Goal: Contribute content: Contribute content

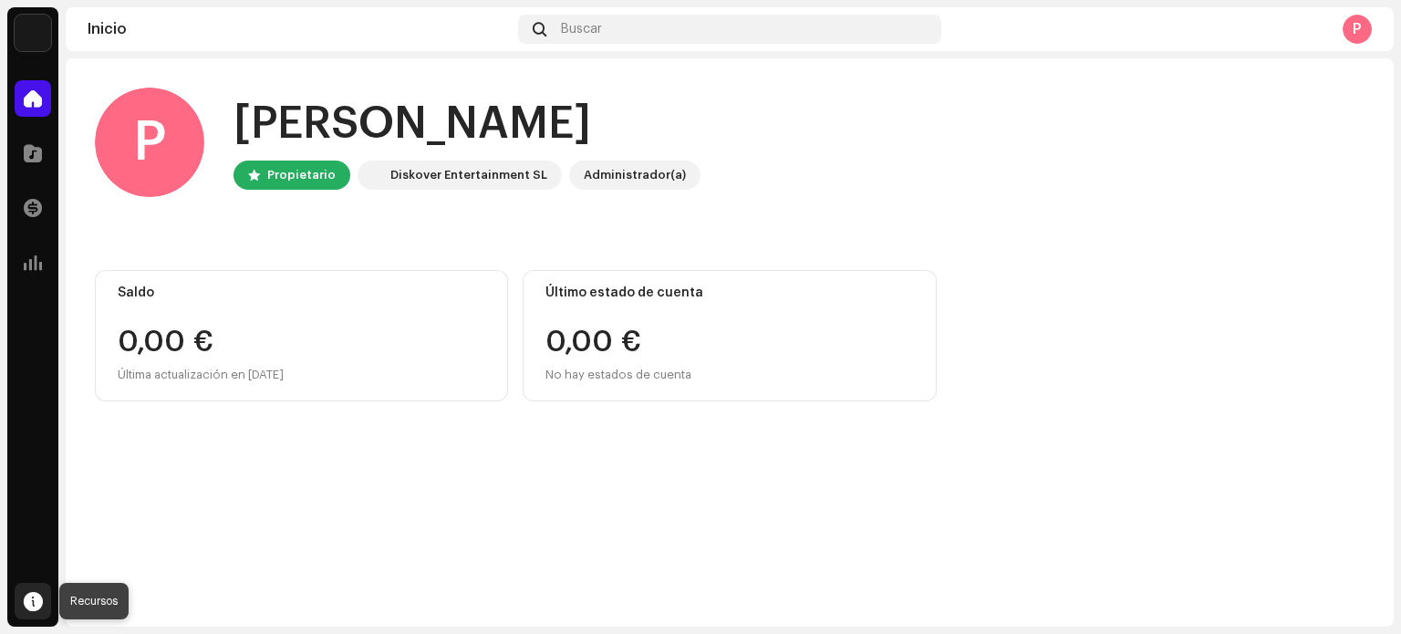
click at [29, 600] on span at bounding box center [33, 601] width 19 height 15
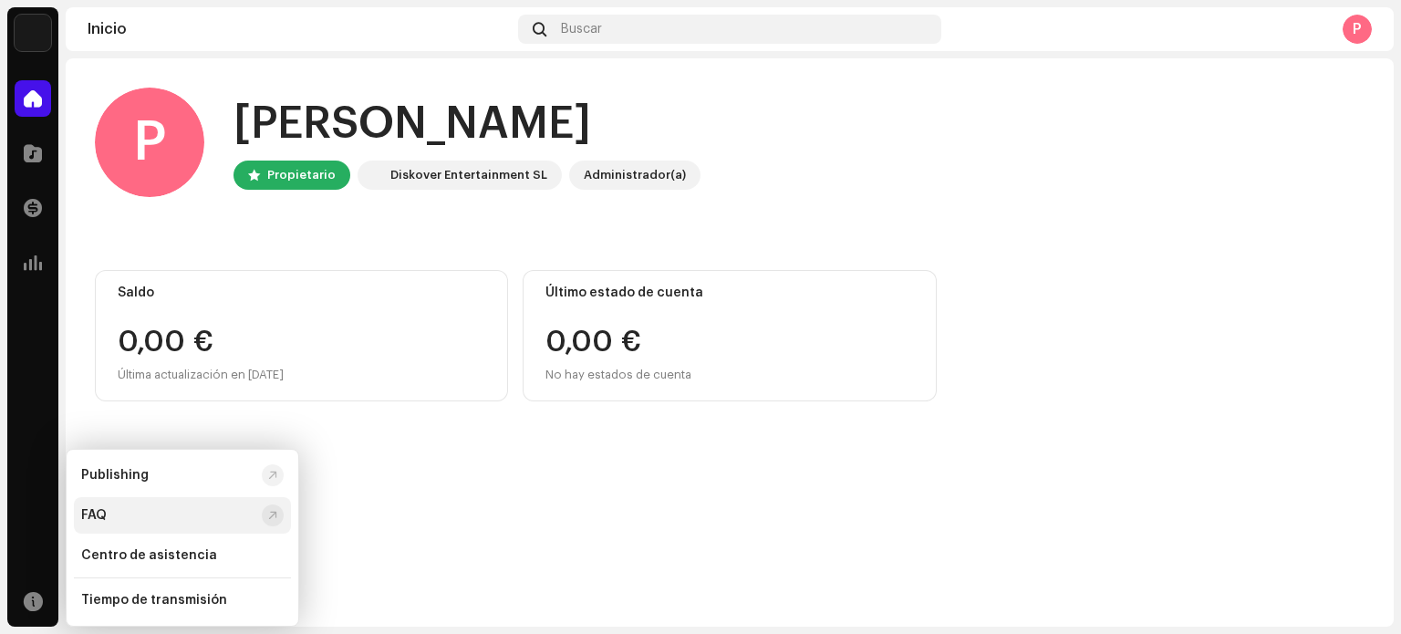
click at [122, 520] on div "FAQ" at bounding box center [167, 515] width 173 height 15
click at [170, 592] on div "Tiempo de transmisión" at bounding box center [182, 600] width 217 height 36
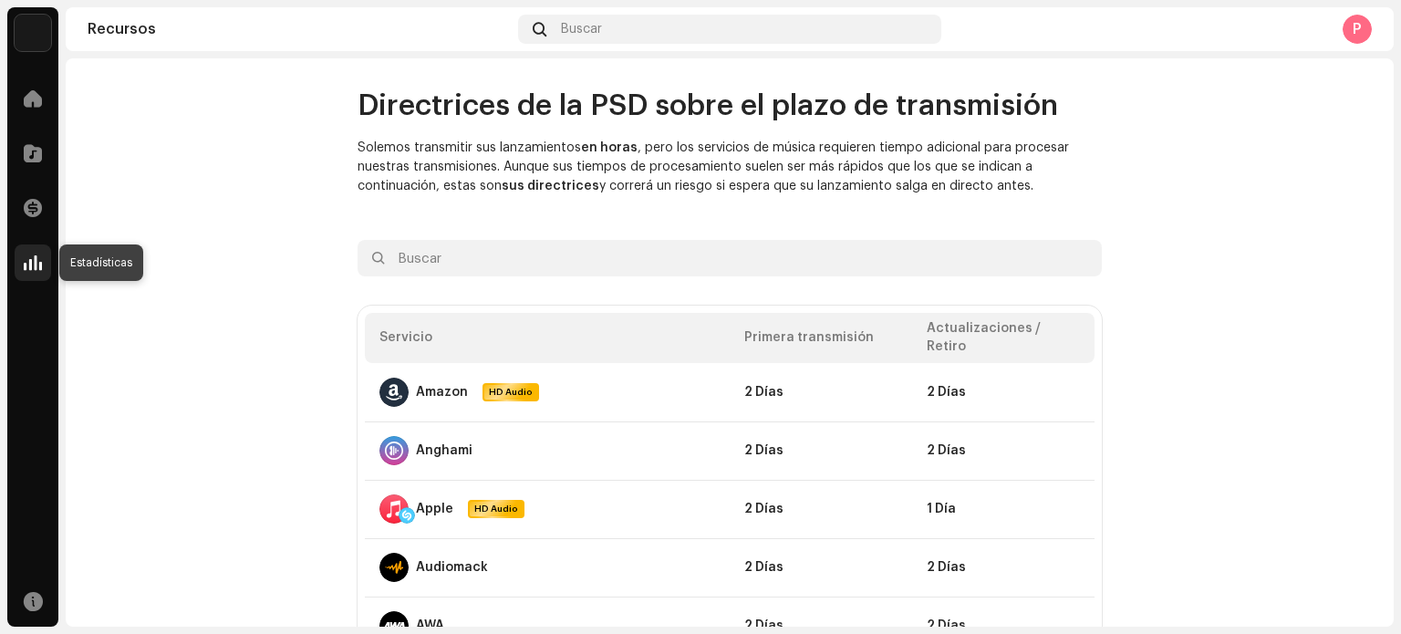
click at [32, 256] on span at bounding box center [33, 262] width 18 height 15
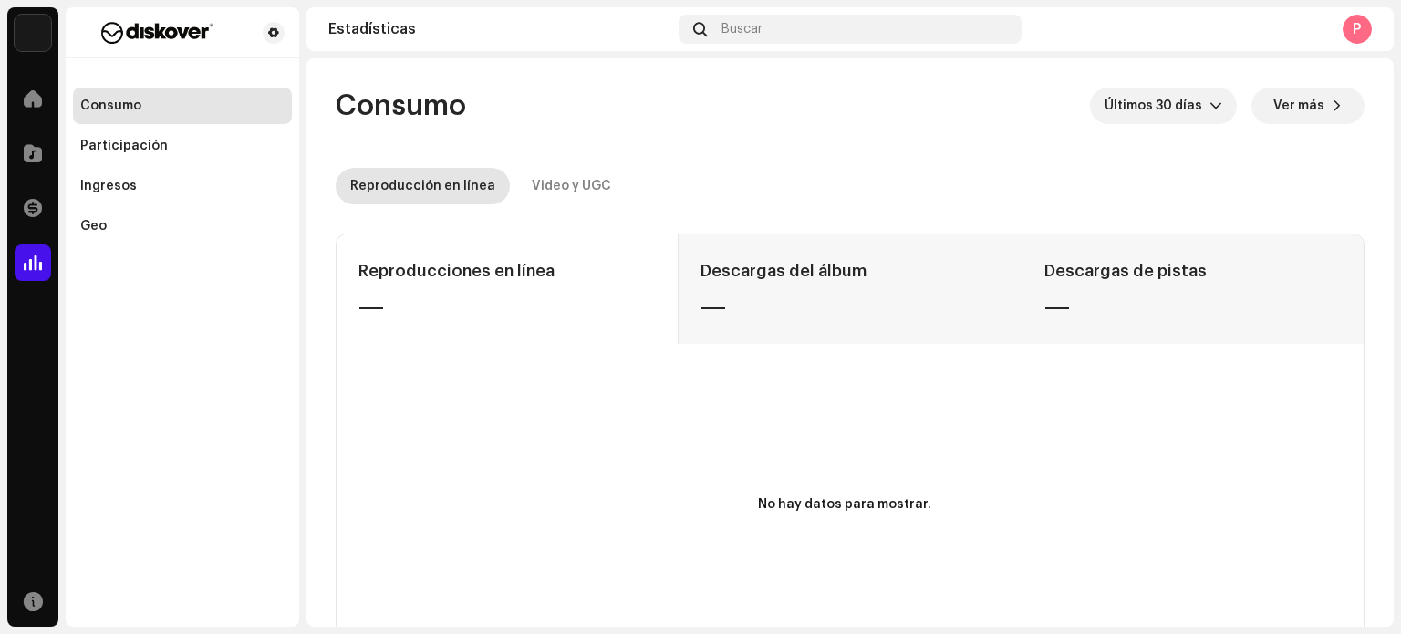
click at [1350, 25] on div "P" at bounding box center [1357, 29] width 29 height 29
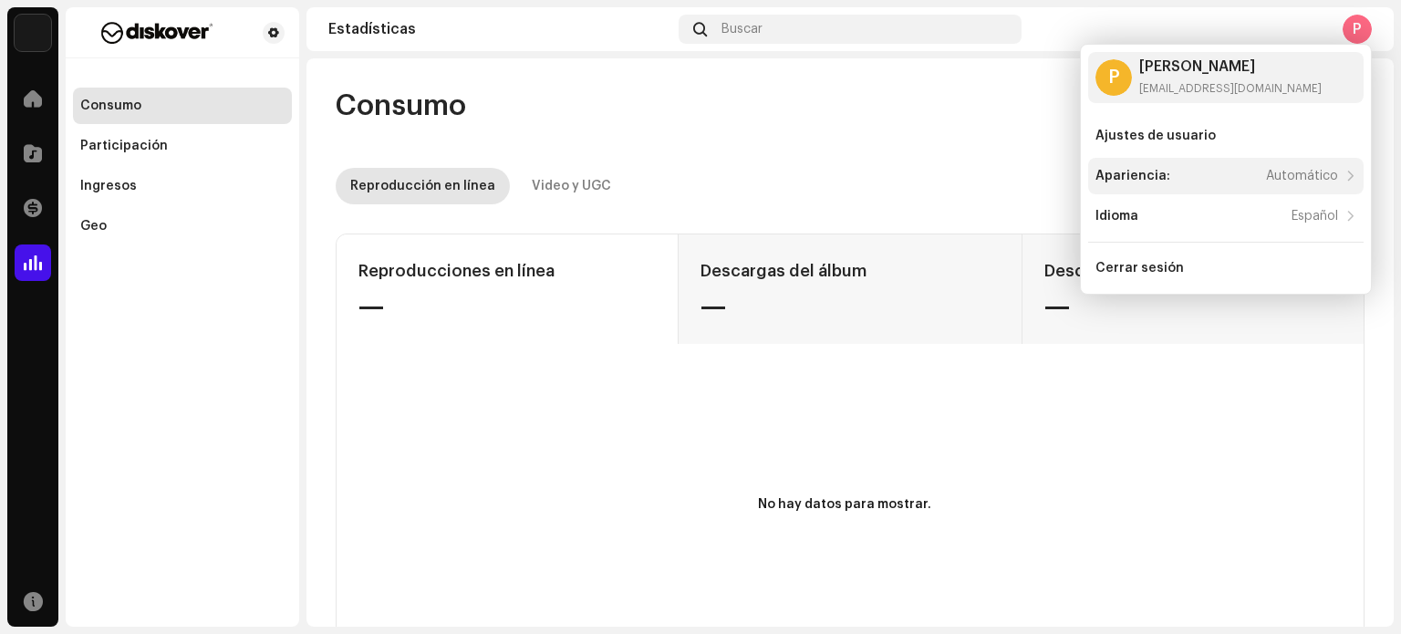
click at [1186, 178] on div "Apariencia: Automático" at bounding box center [1216, 176] width 243 height 15
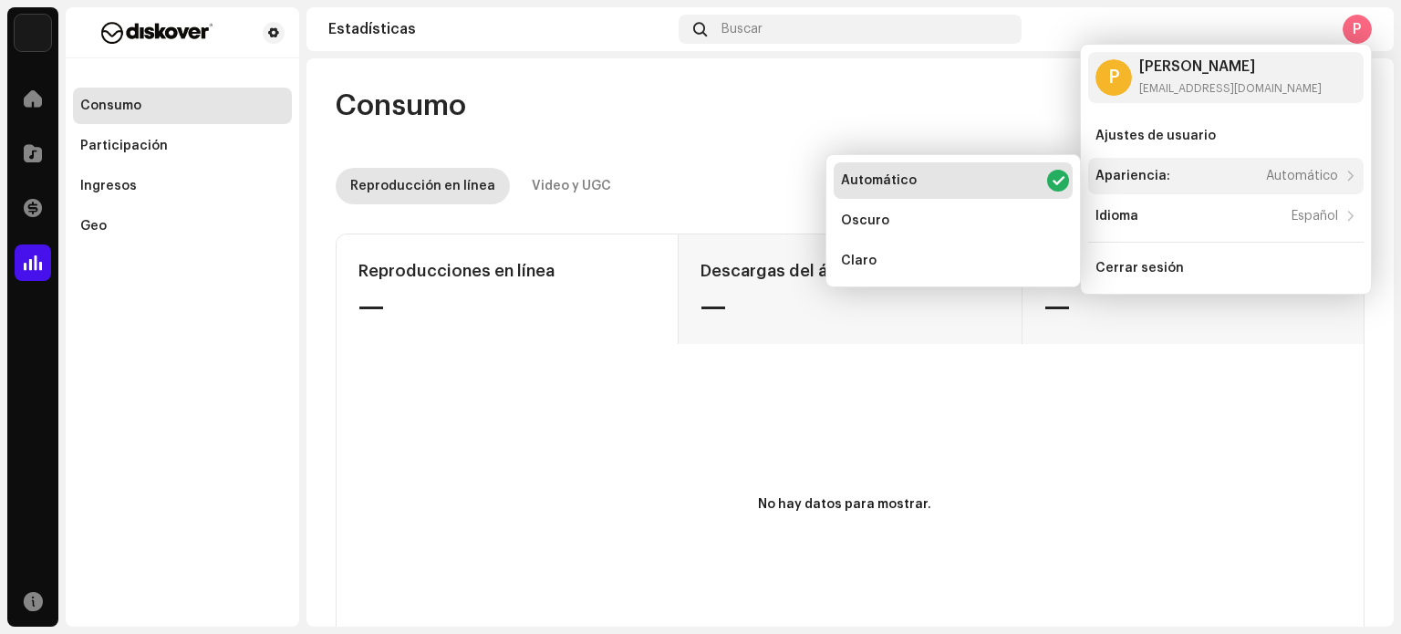
click at [1186, 178] on div "Apariencia: Automático" at bounding box center [1216, 176] width 243 height 15
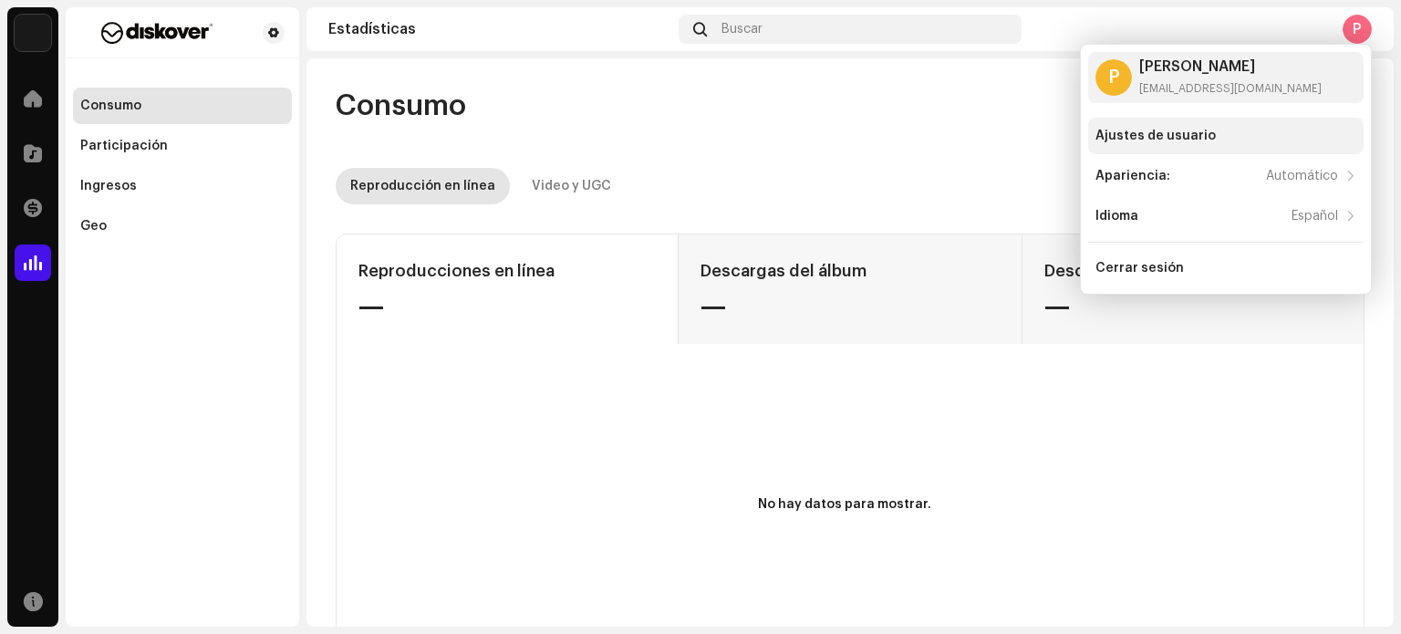
click at [1156, 133] on div "Ajustes de usuario" at bounding box center [1155, 136] width 120 height 15
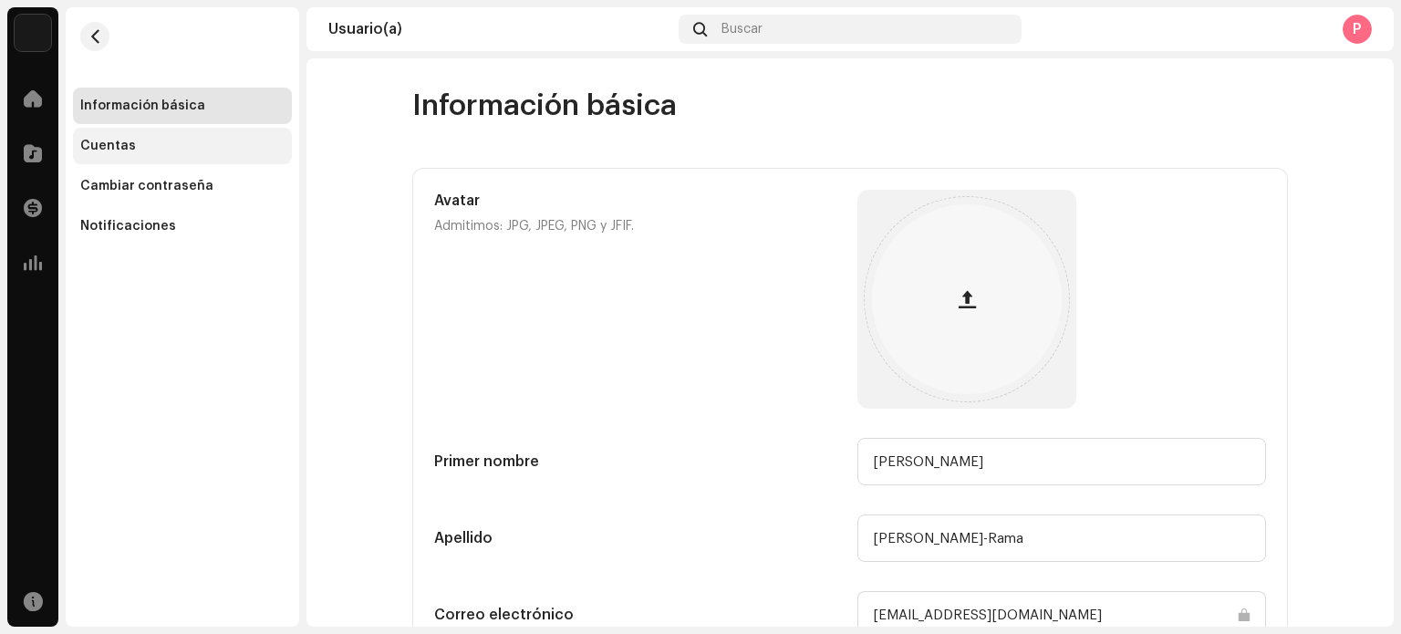
click at [152, 134] on div "Cuentas" at bounding box center [182, 146] width 219 height 36
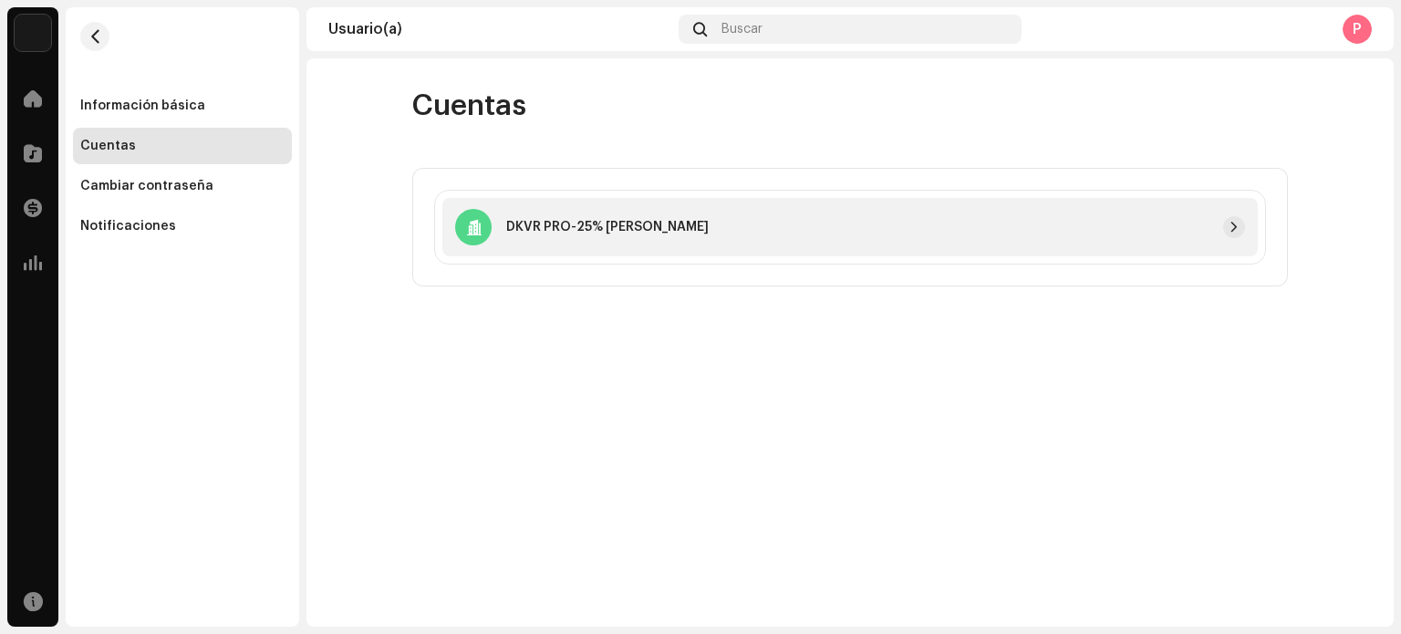
click at [611, 225] on p "DKVR PRO-25% [PERSON_NAME]" at bounding box center [607, 227] width 202 height 19
click at [1226, 224] on button "button" at bounding box center [1234, 227] width 22 height 22
click at [90, 214] on div "Notificaciones" at bounding box center [182, 226] width 219 height 36
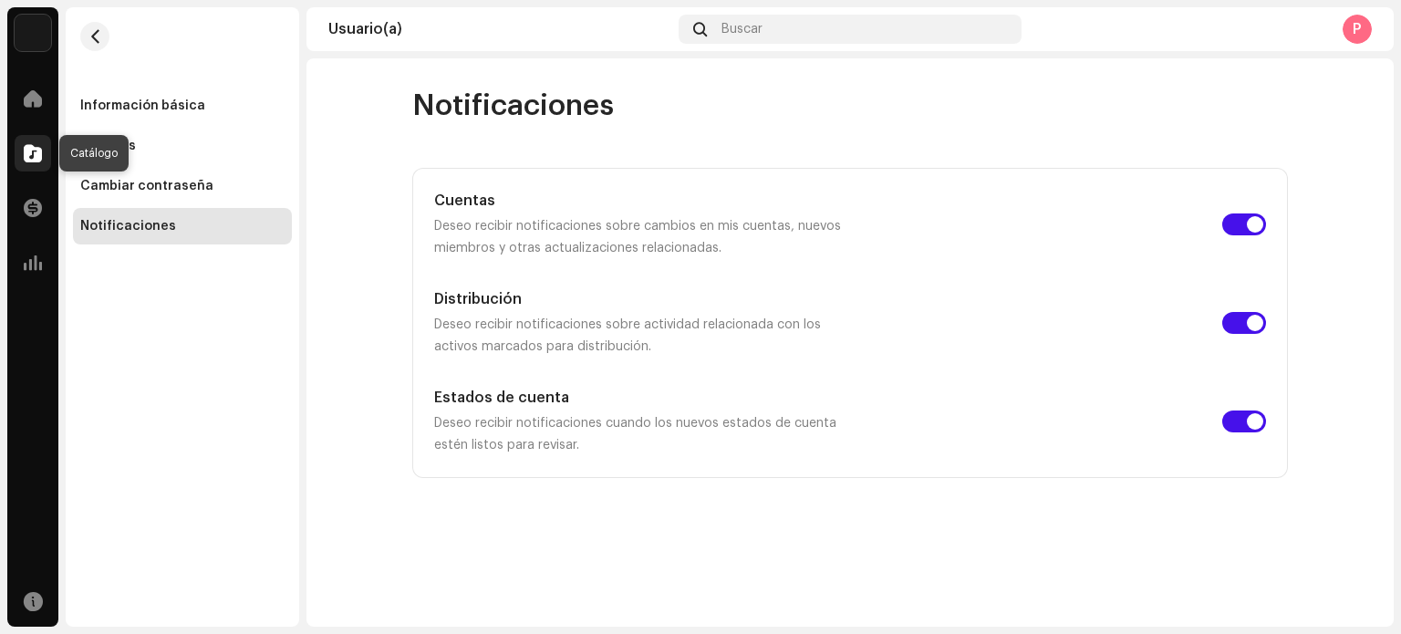
click at [28, 141] on div at bounding box center [33, 153] width 36 height 36
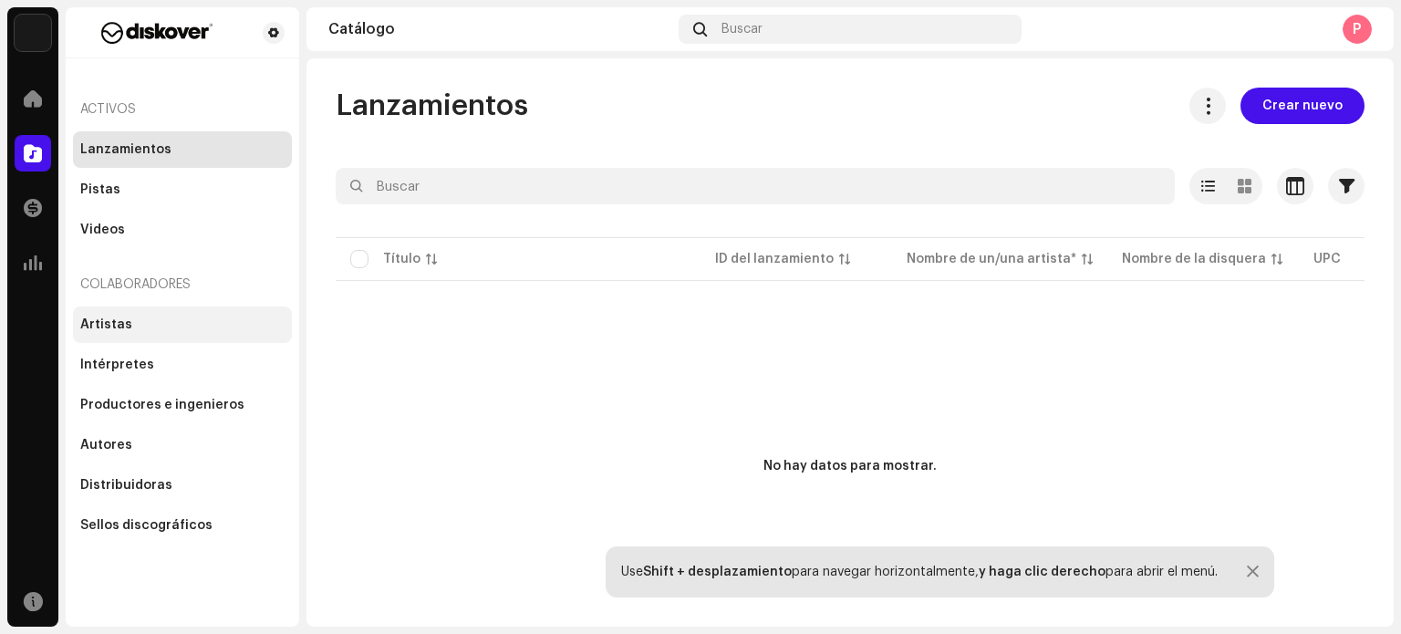
click at [155, 331] on div "Artistas" at bounding box center [182, 324] width 204 height 15
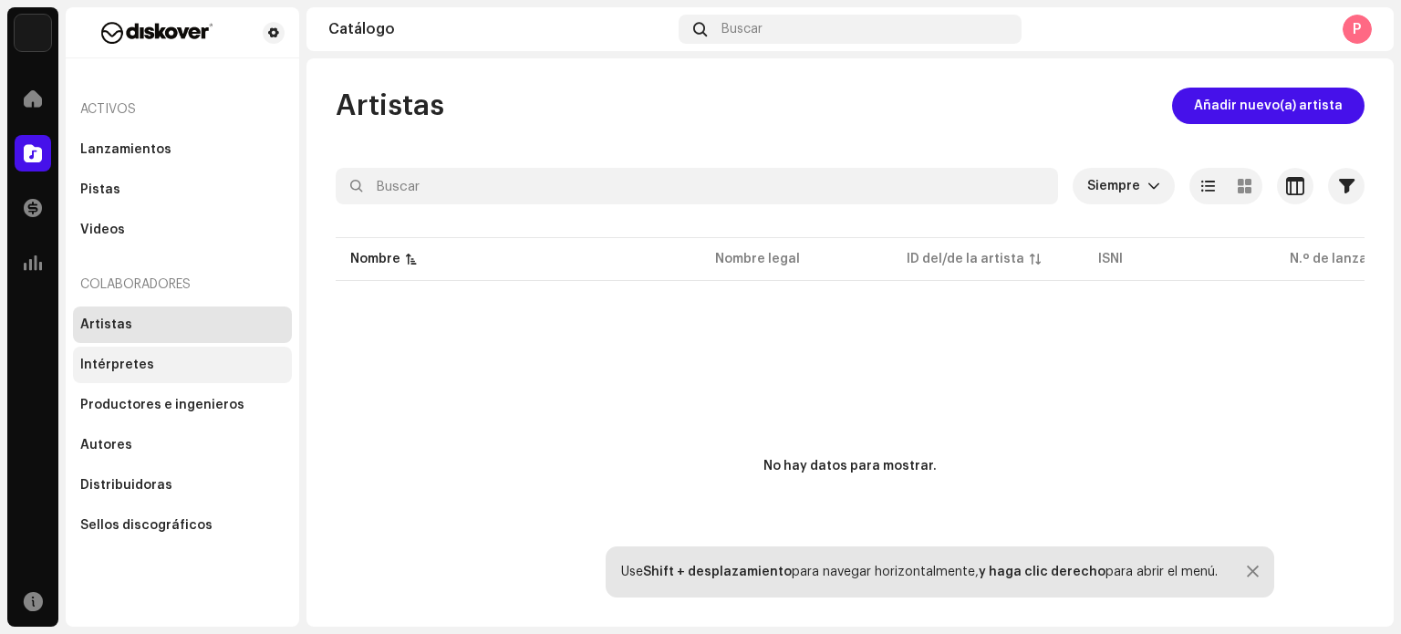
click at [146, 358] on div "Intérpretes" at bounding box center [117, 365] width 74 height 15
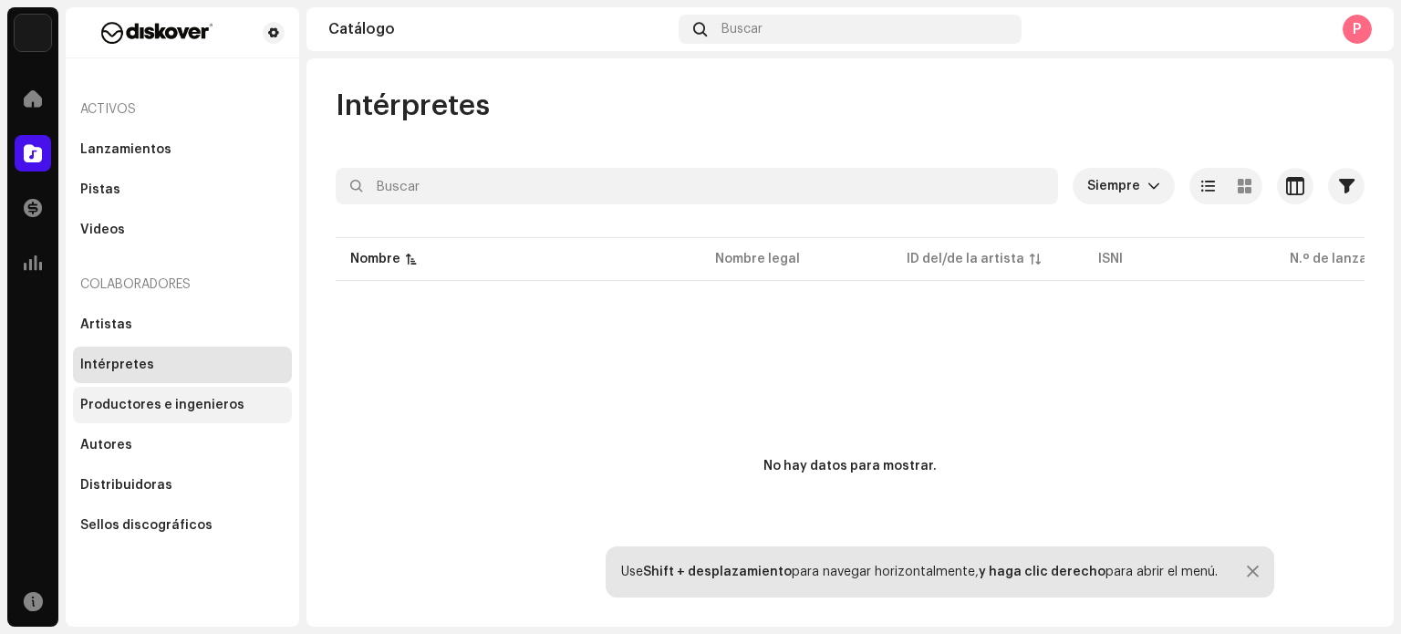
click at [160, 410] on div "Productores e ingenieros" at bounding box center [162, 405] width 164 height 15
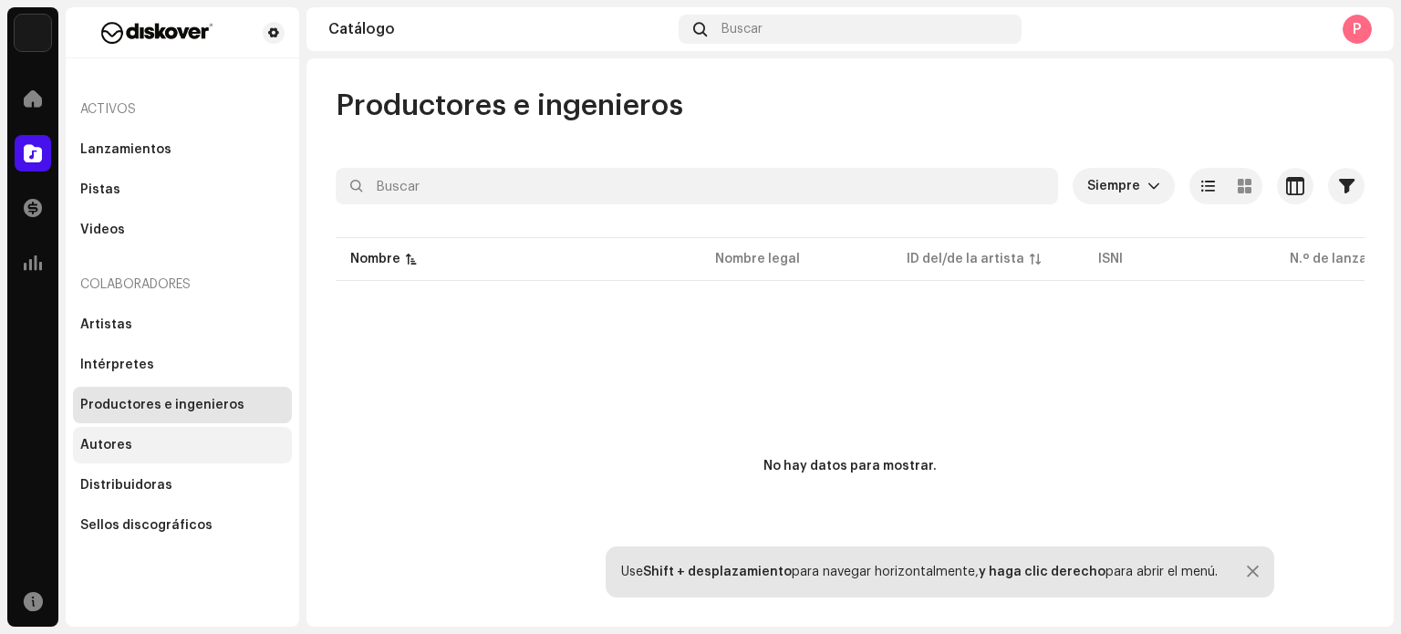
click at [144, 442] on div "Autores" at bounding box center [182, 445] width 204 height 15
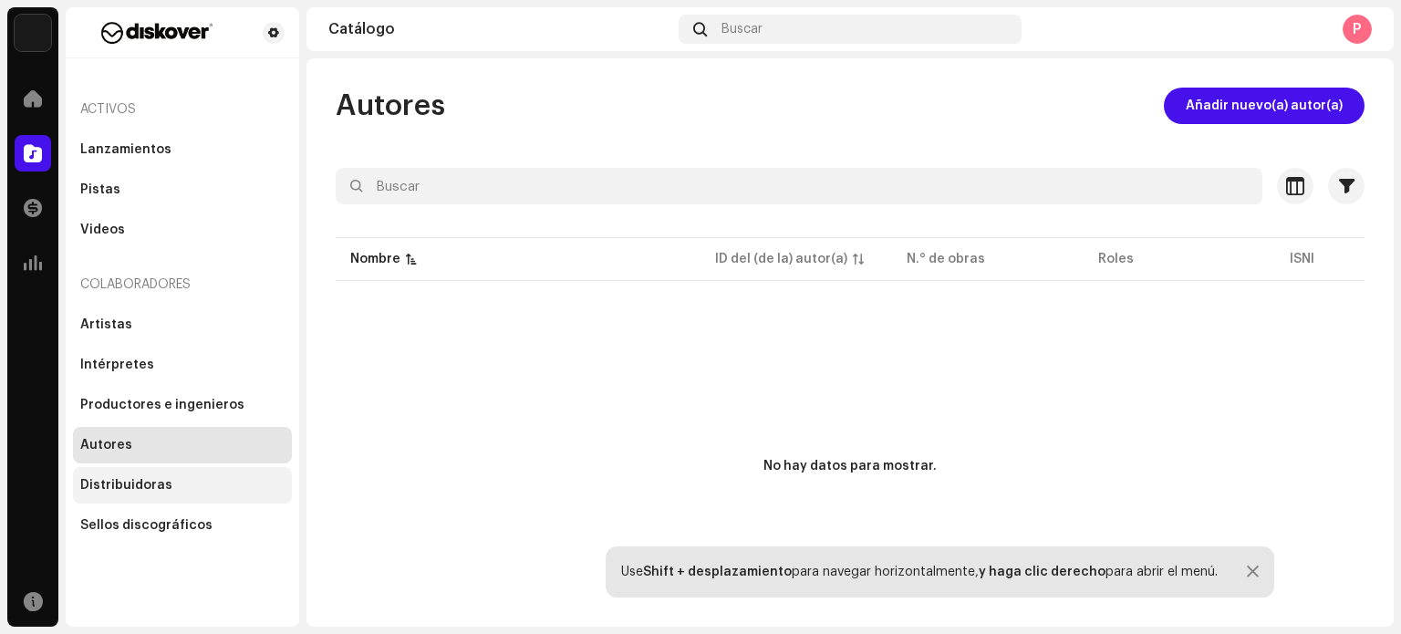
click at [161, 477] on div "Distribuidoras" at bounding box center [182, 485] width 219 height 36
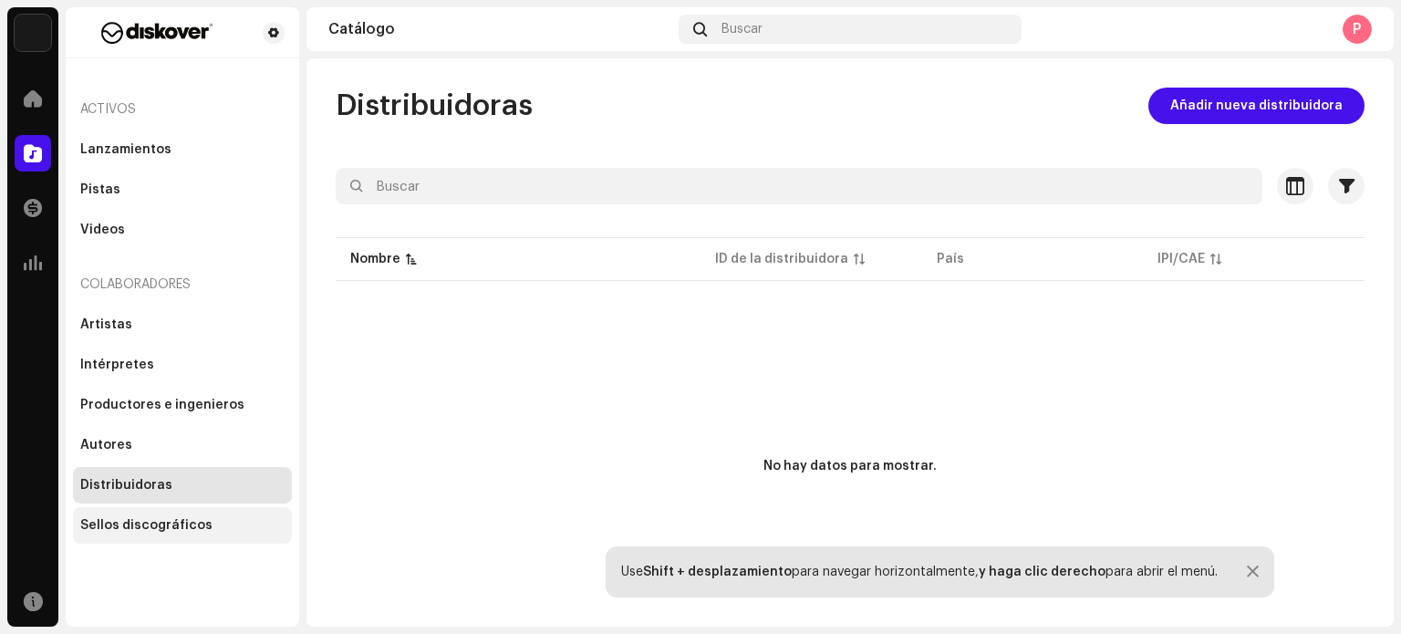
click at [165, 521] on div "Sellos discográficos" at bounding box center [146, 525] width 132 height 15
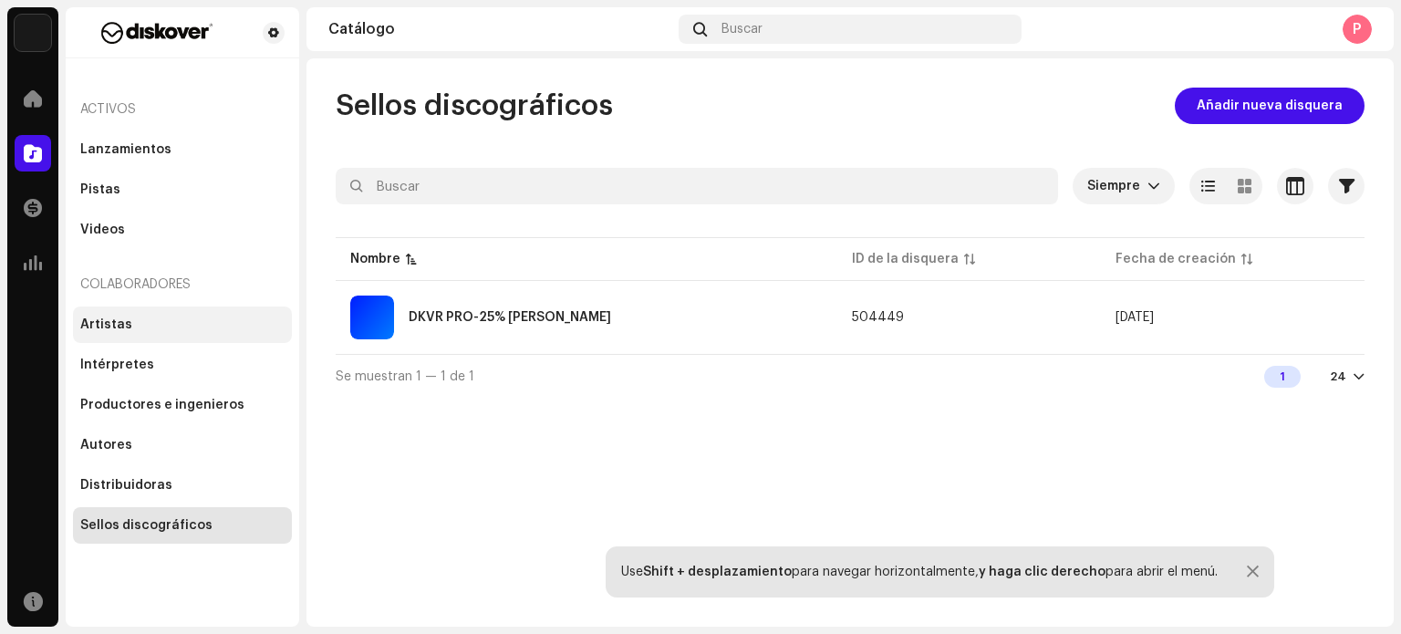
click at [146, 337] on div "Artistas" at bounding box center [182, 324] width 219 height 36
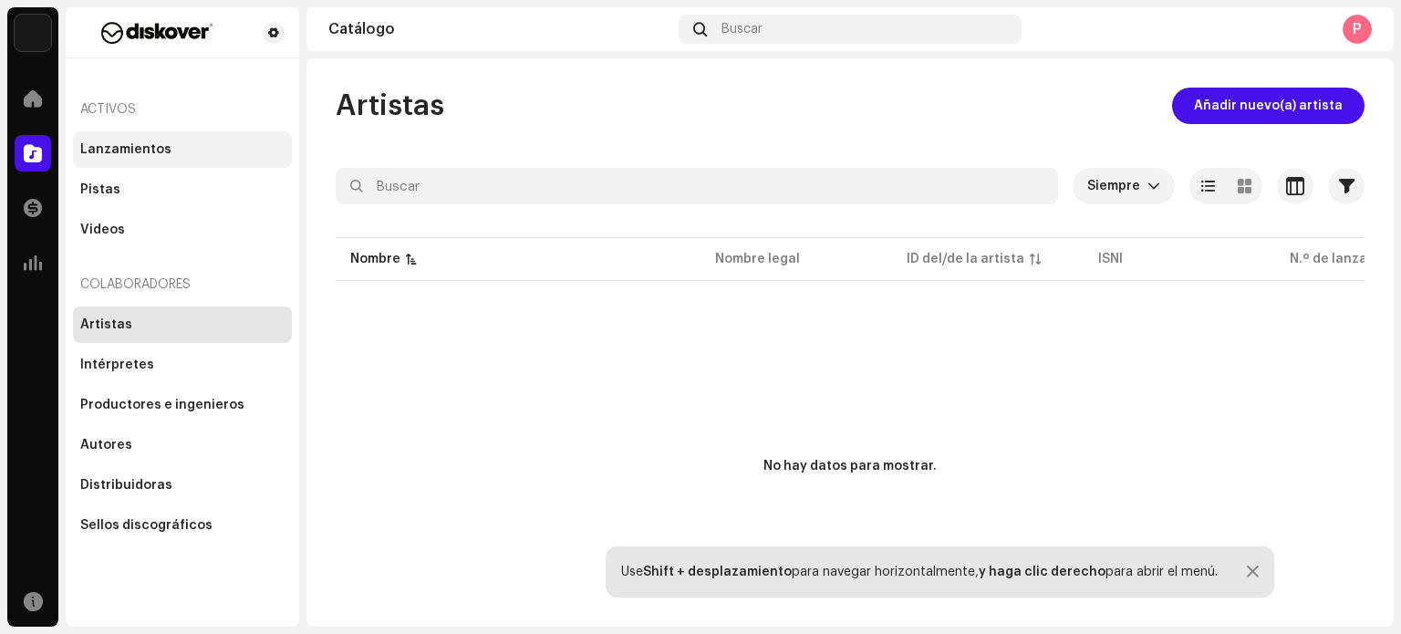
click at [164, 148] on div "Lanzamientos" at bounding box center [182, 149] width 204 height 15
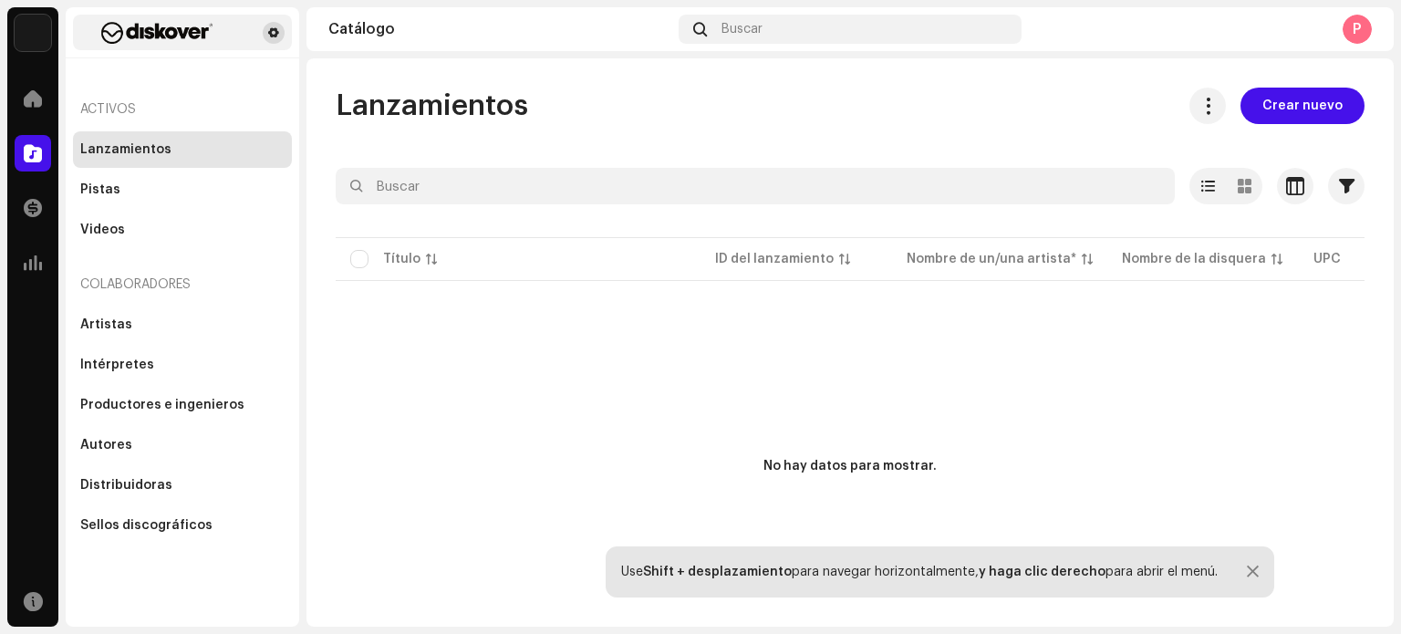
click at [280, 28] on button at bounding box center [274, 33] width 22 height 22
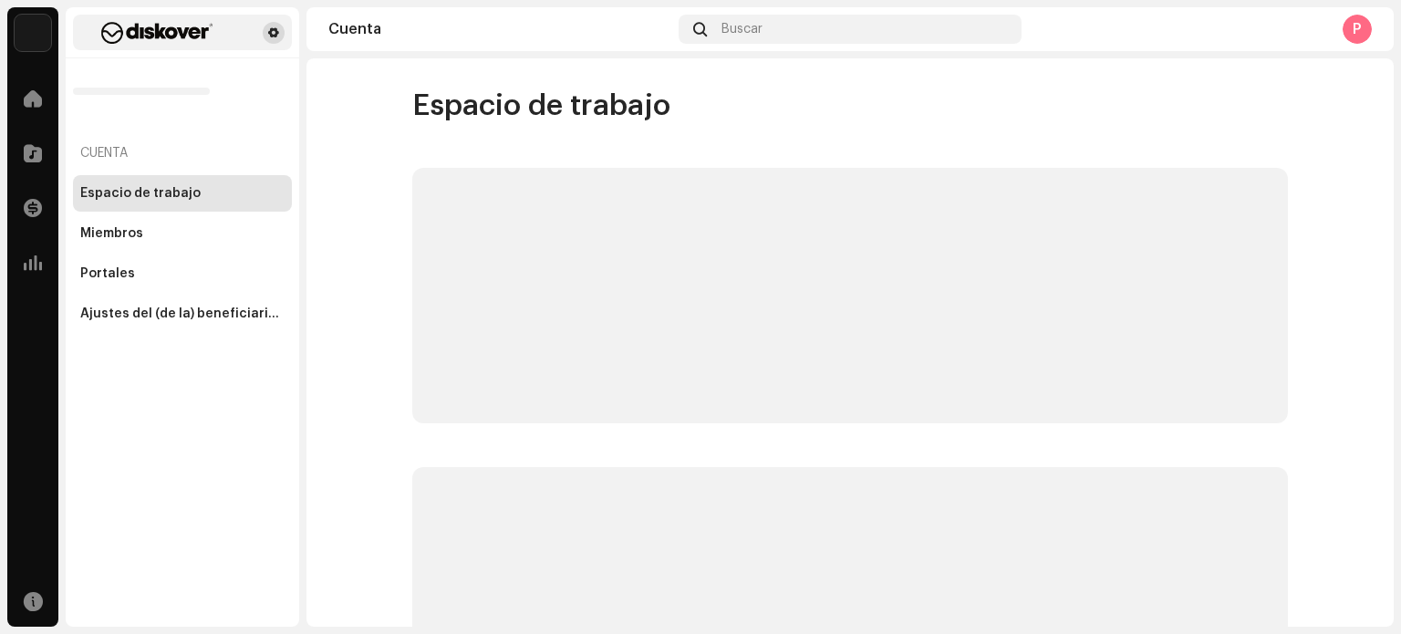
click at [273, 28] on span at bounding box center [273, 33] width 11 height 15
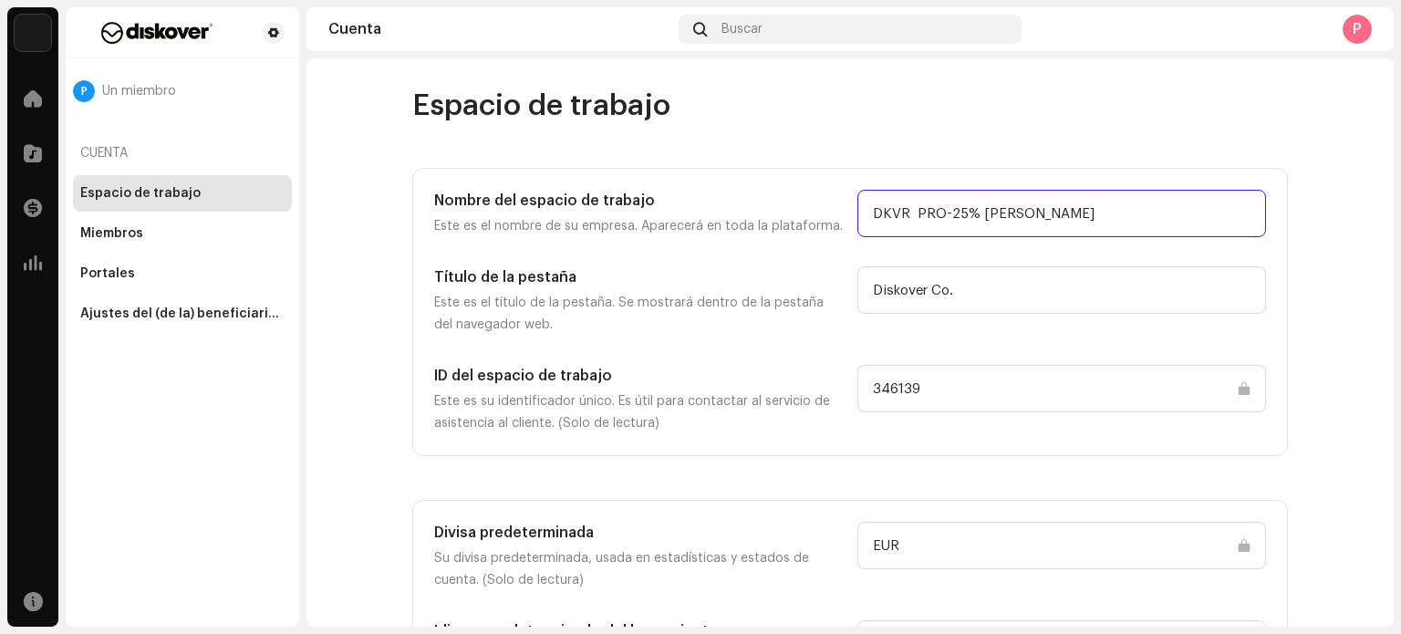
click at [1007, 206] on input "DKVR PRO-25% [PERSON_NAME]" at bounding box center [1061, 213] width 409 height 47
click at [846, 138] on div "Espacio de trabajo Nombre del espacio de trabajo Este es el nombre de su empres…" at bounding box center [850, 400] width 934 height 624
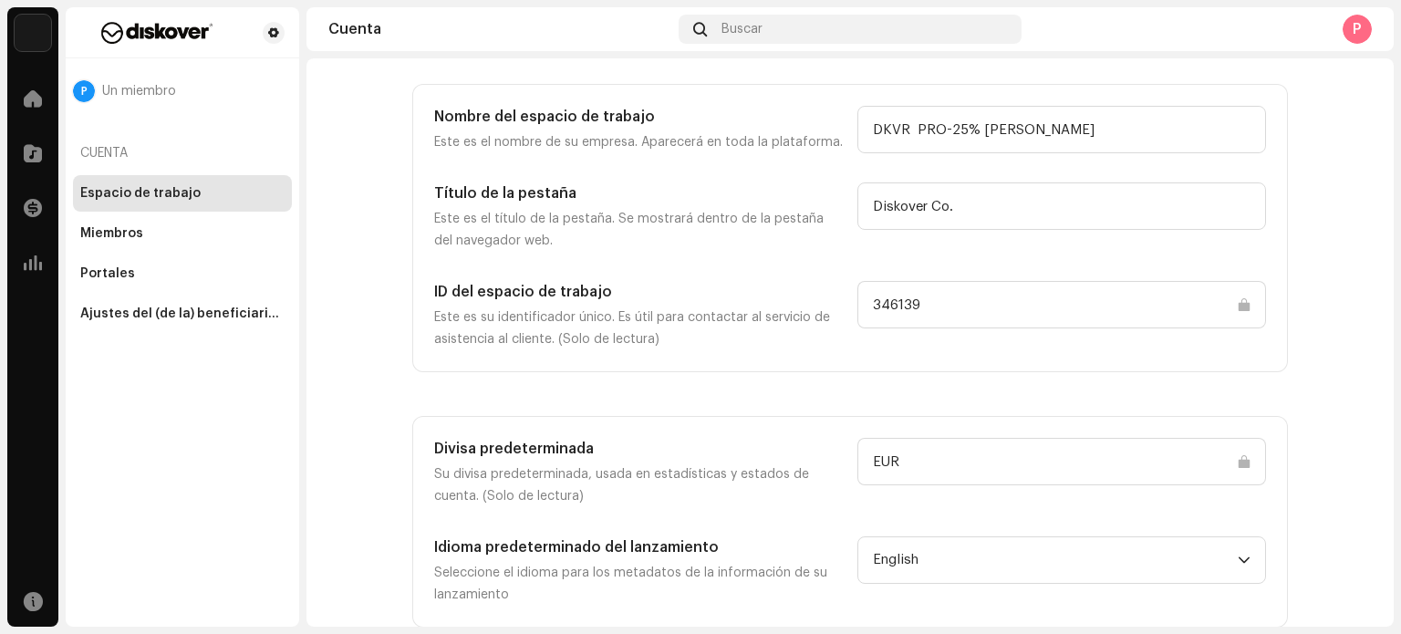
click at [91, 144] on div "Cuenta" at bounding box center [182, 153] width 219 height 44
click at [144, 232] on div "Miembros" at bounding box center [182, 233] width 204 height 15
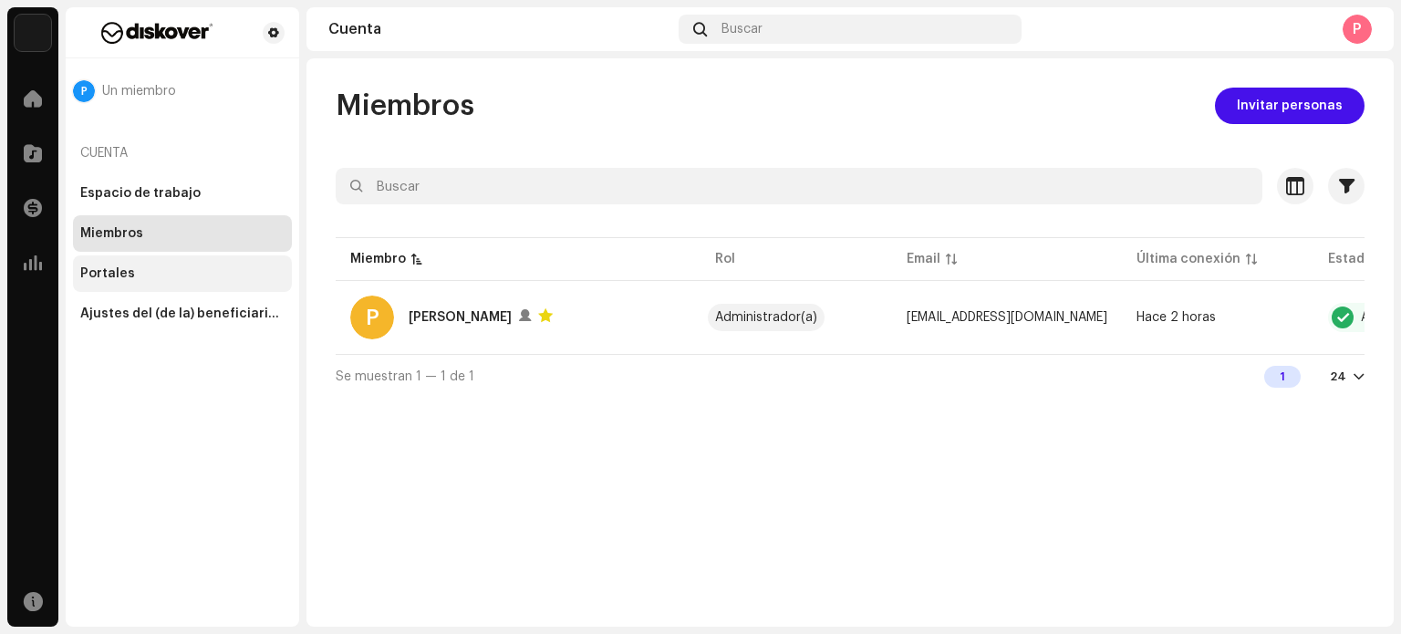
click at [150, 274] on div "Portales" at bounding box center [182, 273] width 204 height 15
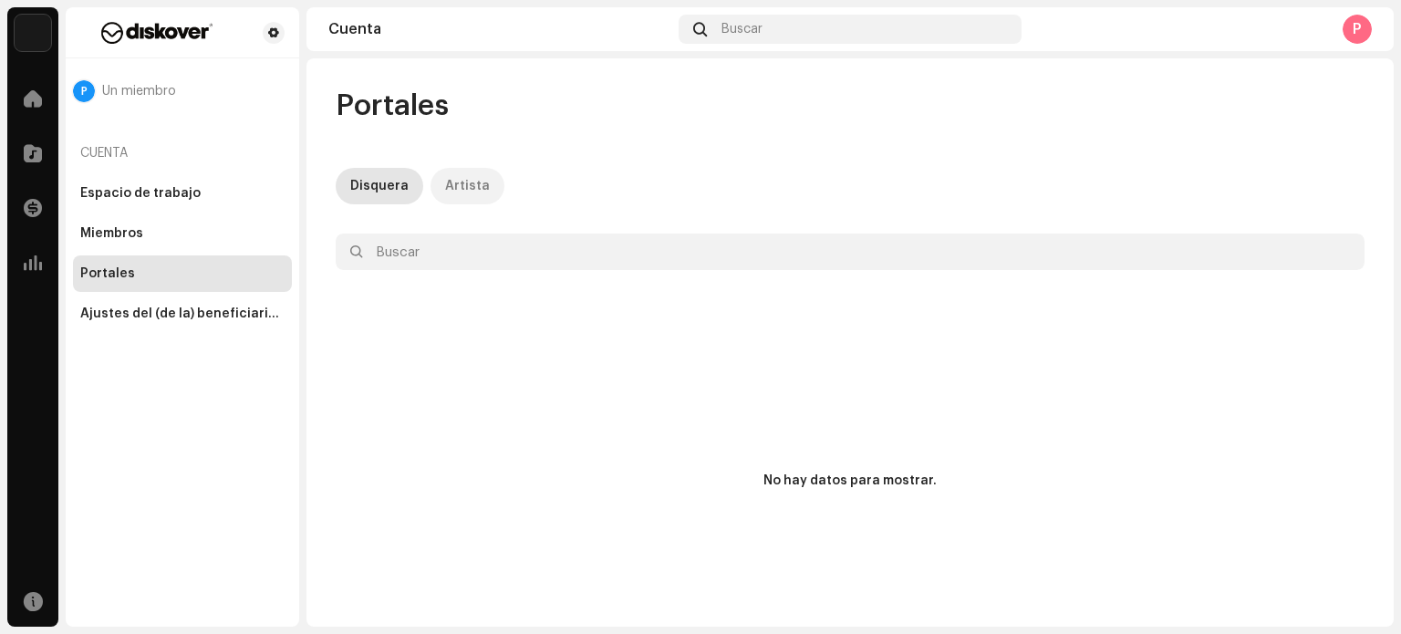
click at [465, 188] on div "Artista" at bounding box center [467, 186] width 45 height 36
click at [222, 307] on div "Ajustes del (de la) beneficiario(a)" at bounding box center [182, 313] width 204 height 15
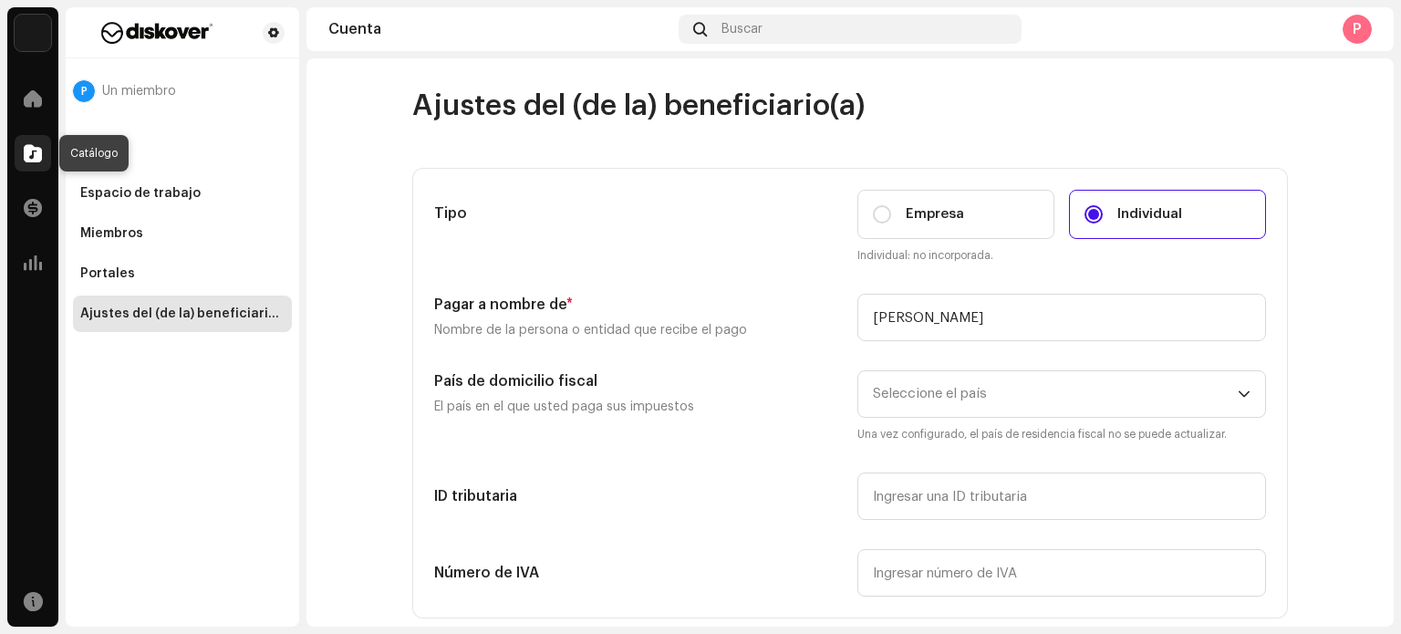
click at [28, 146] on span at bounding box center [33, 153] width 18 height 15
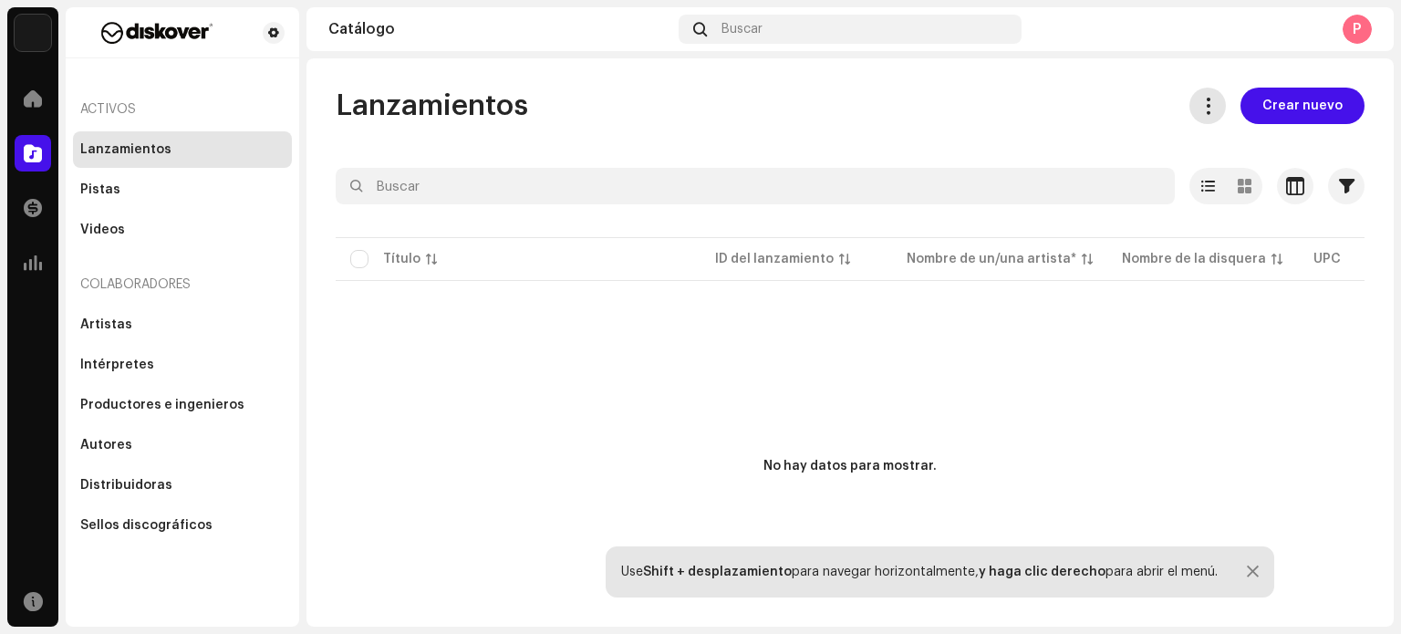
click at [1199, 111] on span at bounding box center [1207, 106] width 17 height 15
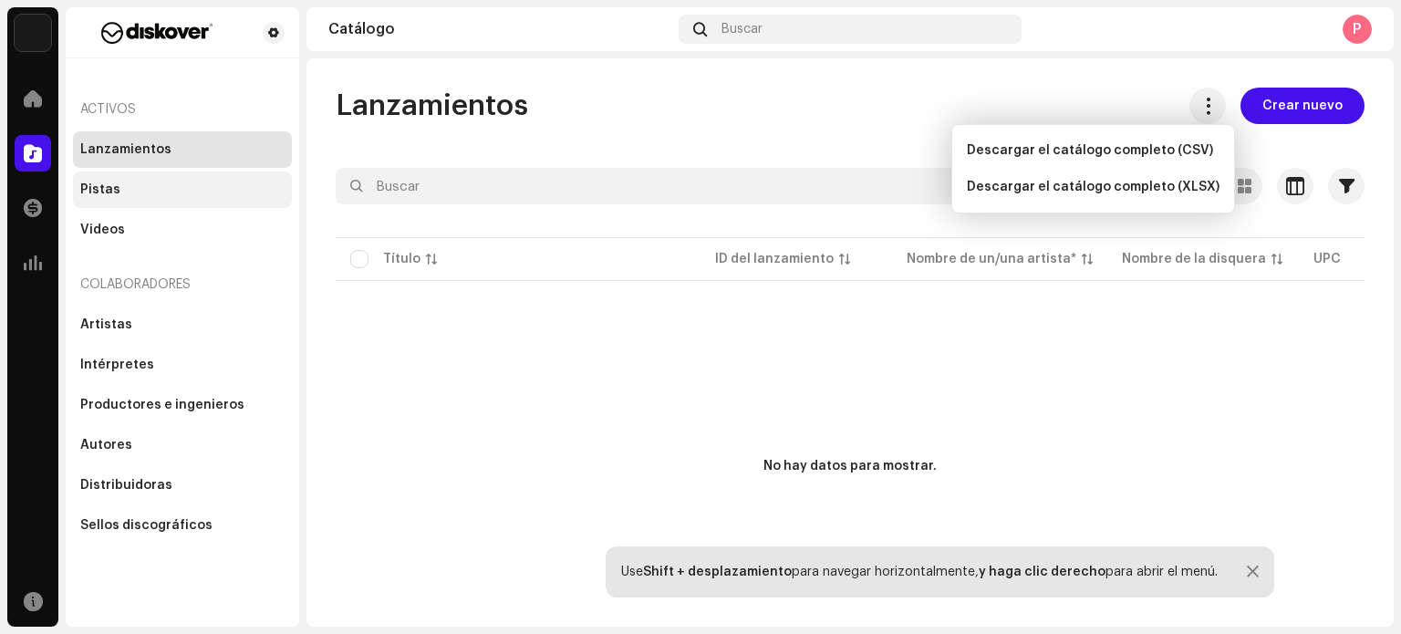
click at [164, 179] on div "Pistas" at bounding box center [182, 189] width 219 height 36
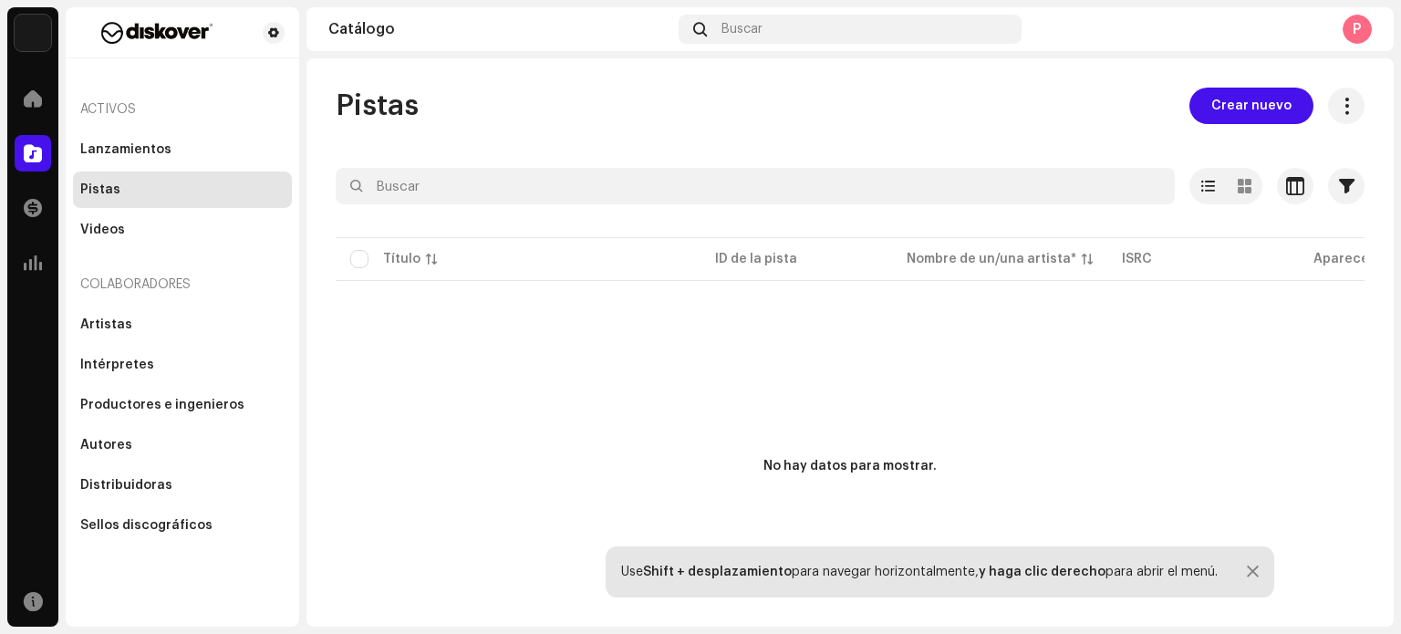
click at [157, 210] on div "Lanzamientos Pistas Videos" at bounding box center [182, 189] width 219 height 117
click at [125, 231] on div "Videos" at bounding box center [182, 230] width 204 height 15
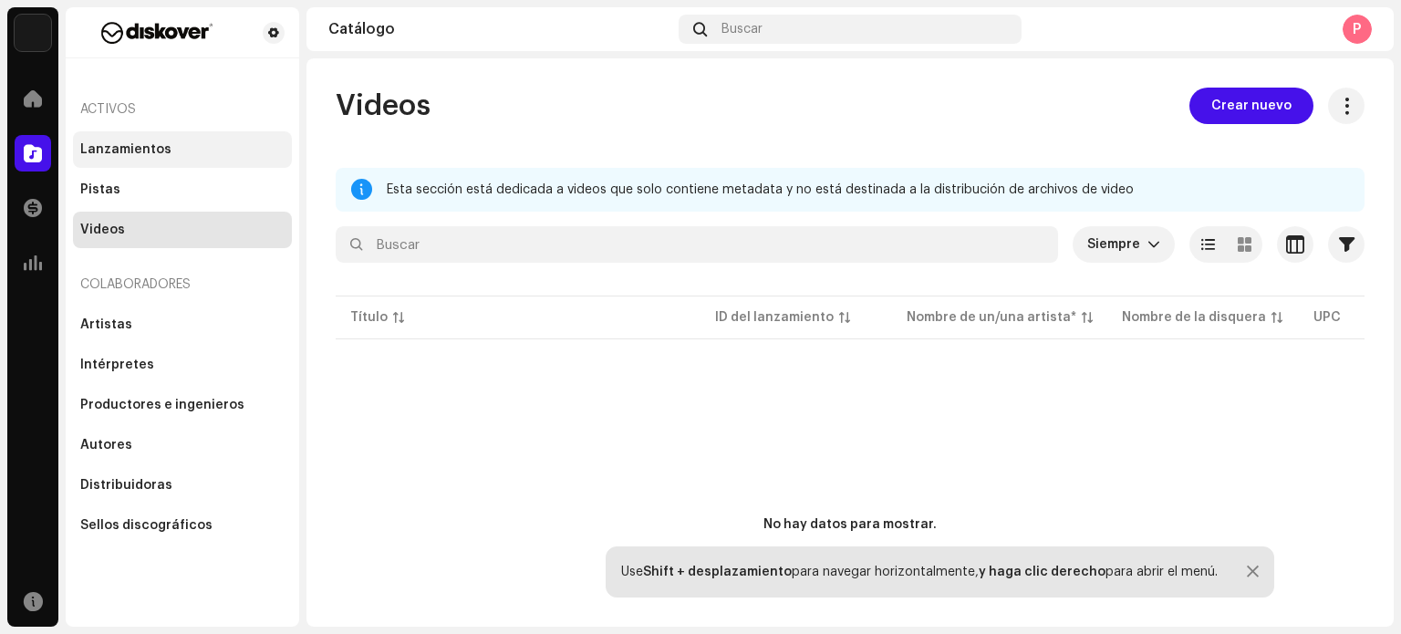
click at [179, 156] on div "Lanzamientos" at bounding box center [182, 149] width 204 height 15
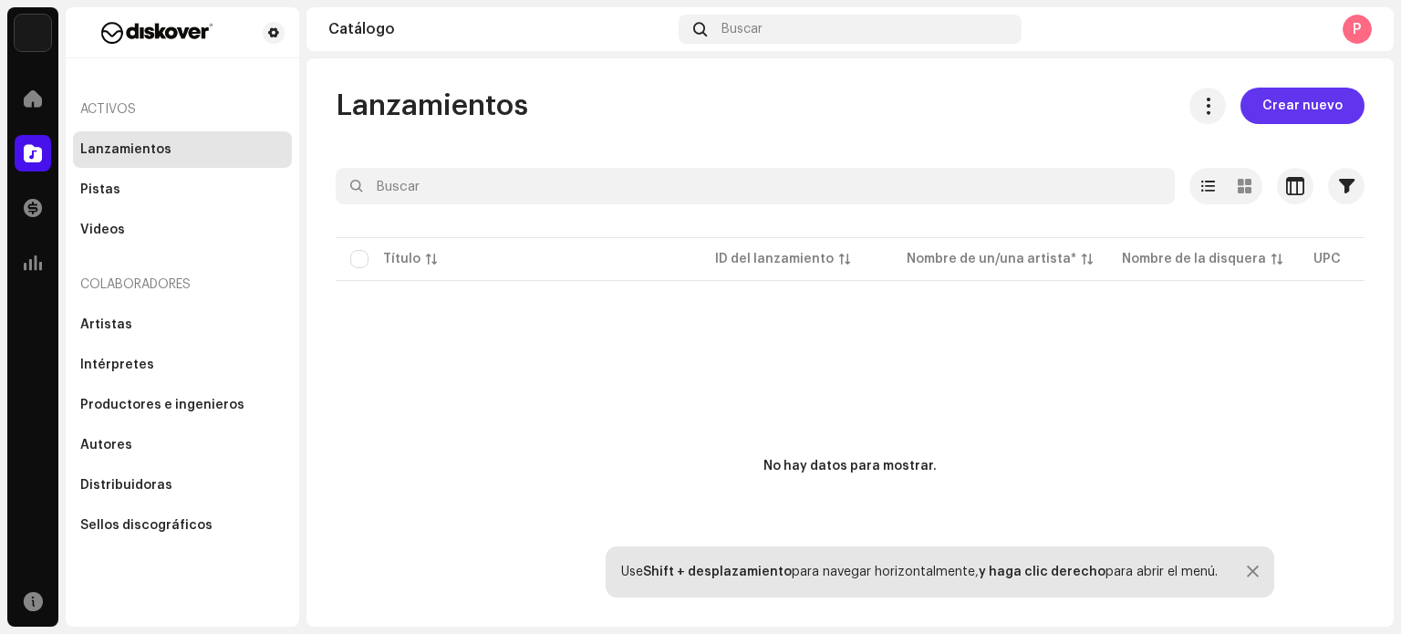
click at [1284, 104] on span "Crear nuevo" at bounding box center [1302, 106] width 80 height 36
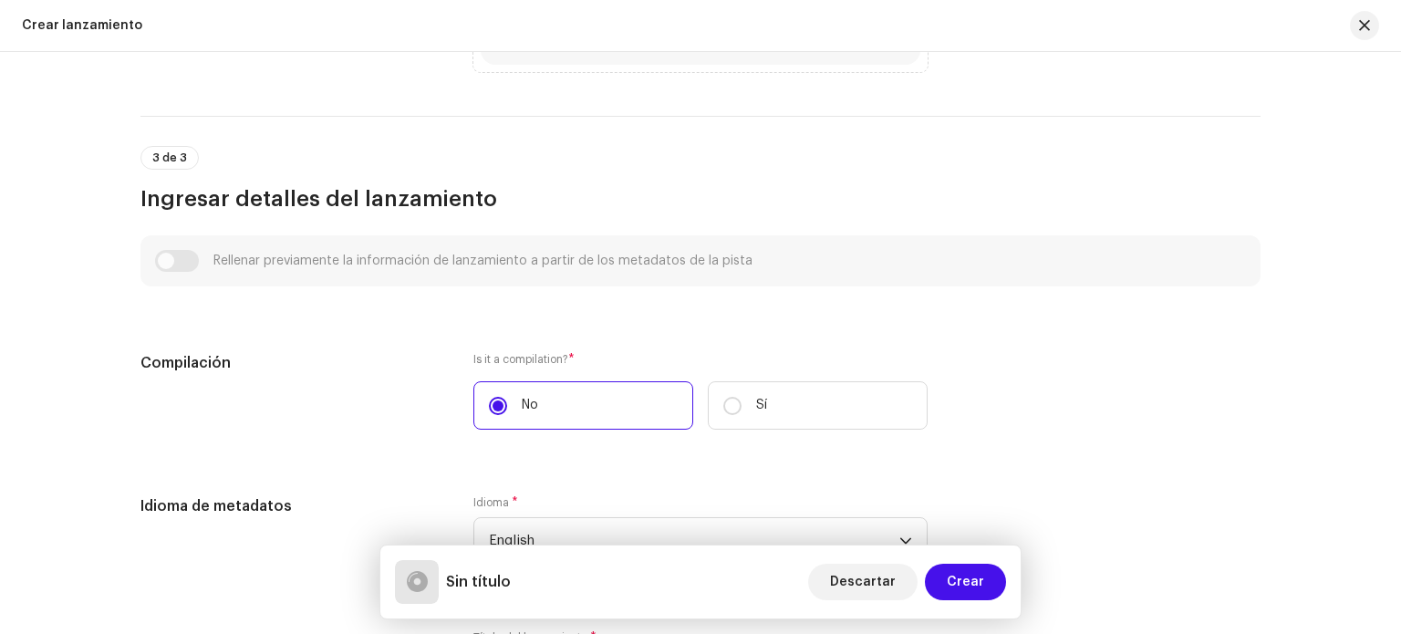
scroll to position [963, 0]
click at [162, 258] on div "Rellenar previamente la información de lanzamiento a partir de los metadatos de…" at bounding box center [700, 259] width 1091 height 22
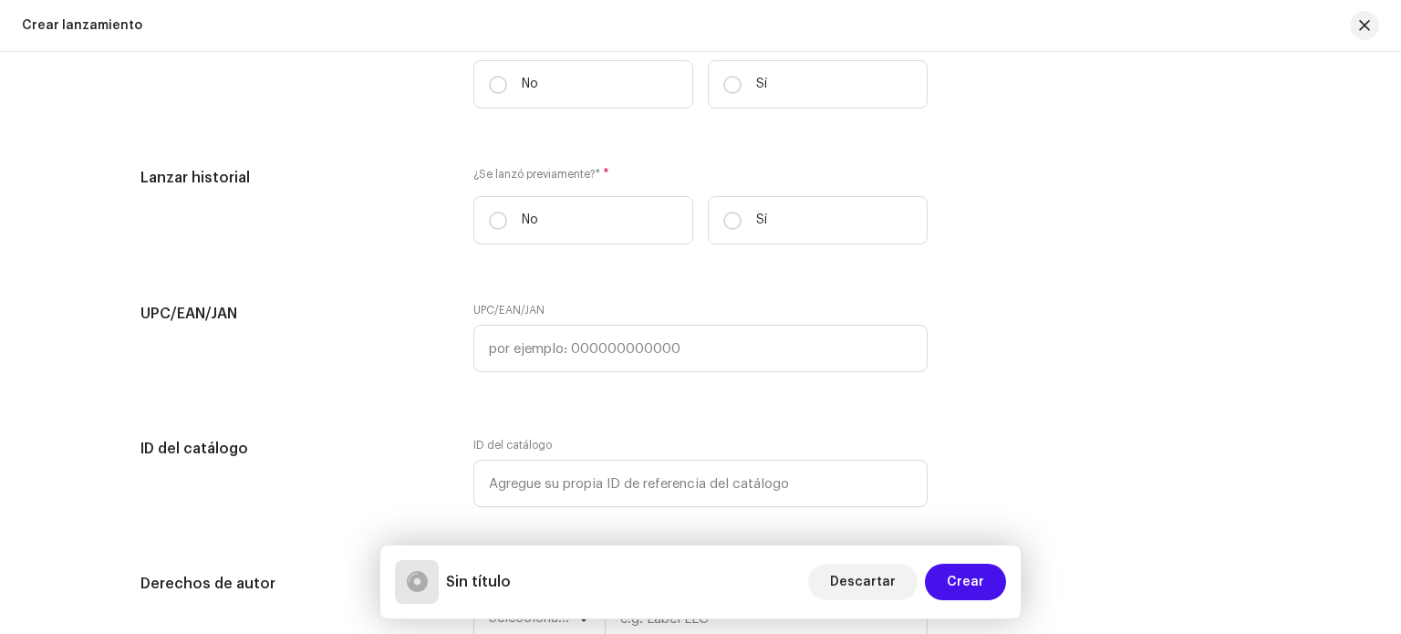
scroll to position [2520, 0]
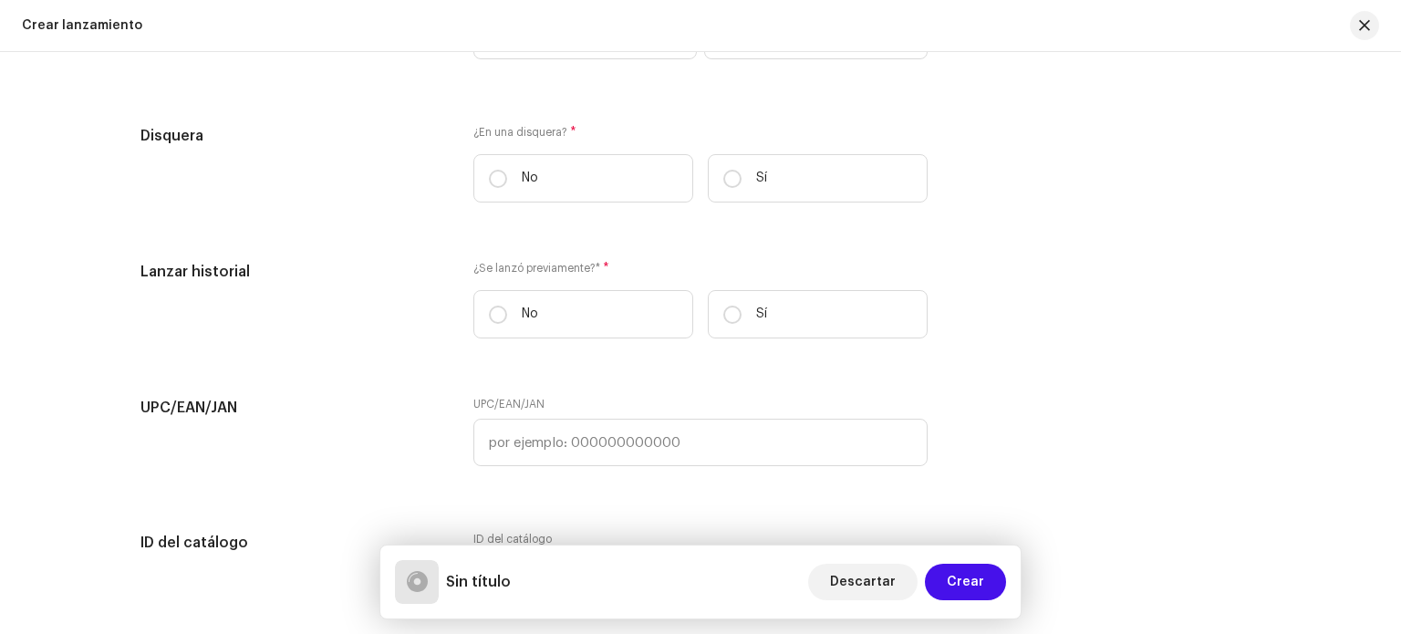
click at [570, 133] on span "*" at bounding box center [573, 132] width 6 height 13
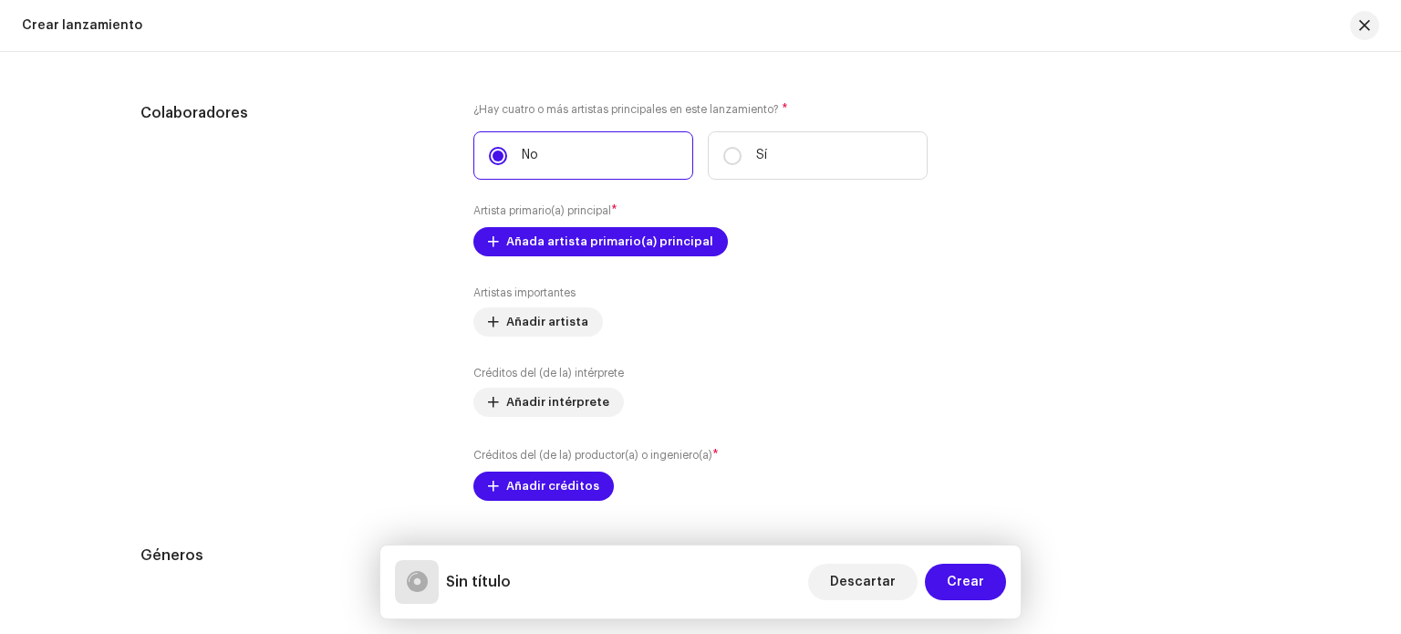
scroll to position [1967, 0]
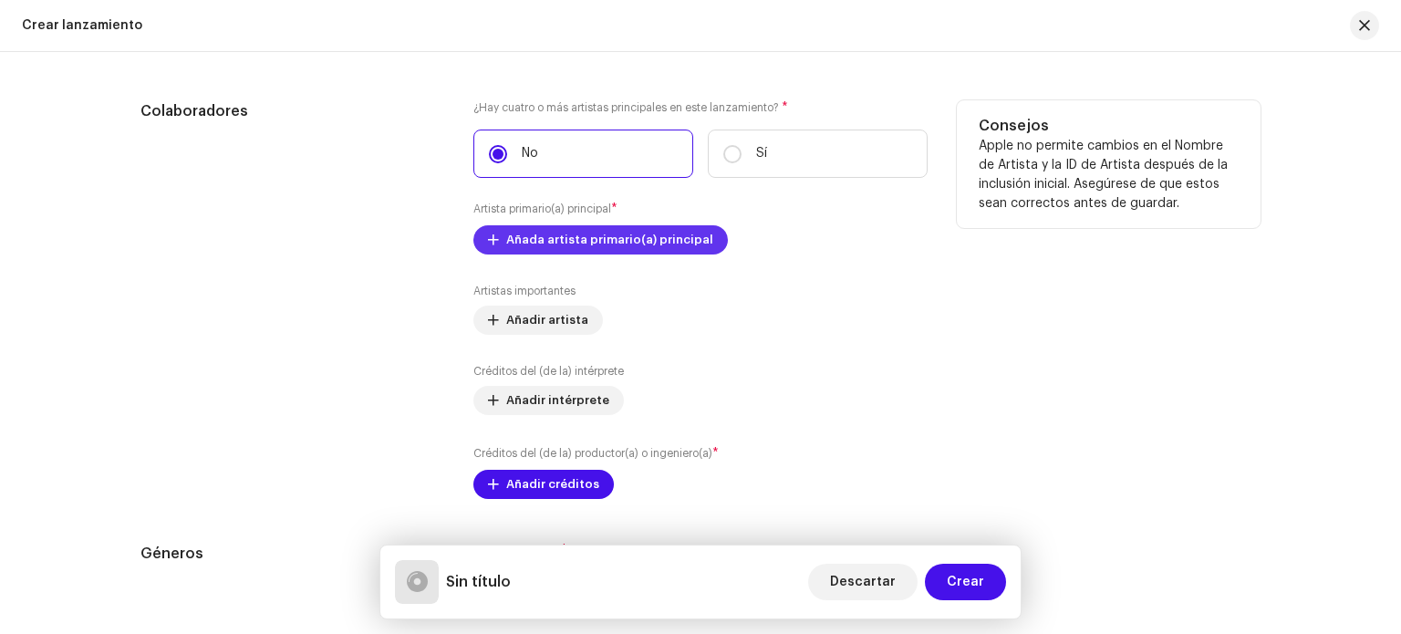
click at [668, 235] on span "Añada artista primario(a) principal" at bounding box center [609, 240] width 207 height 36
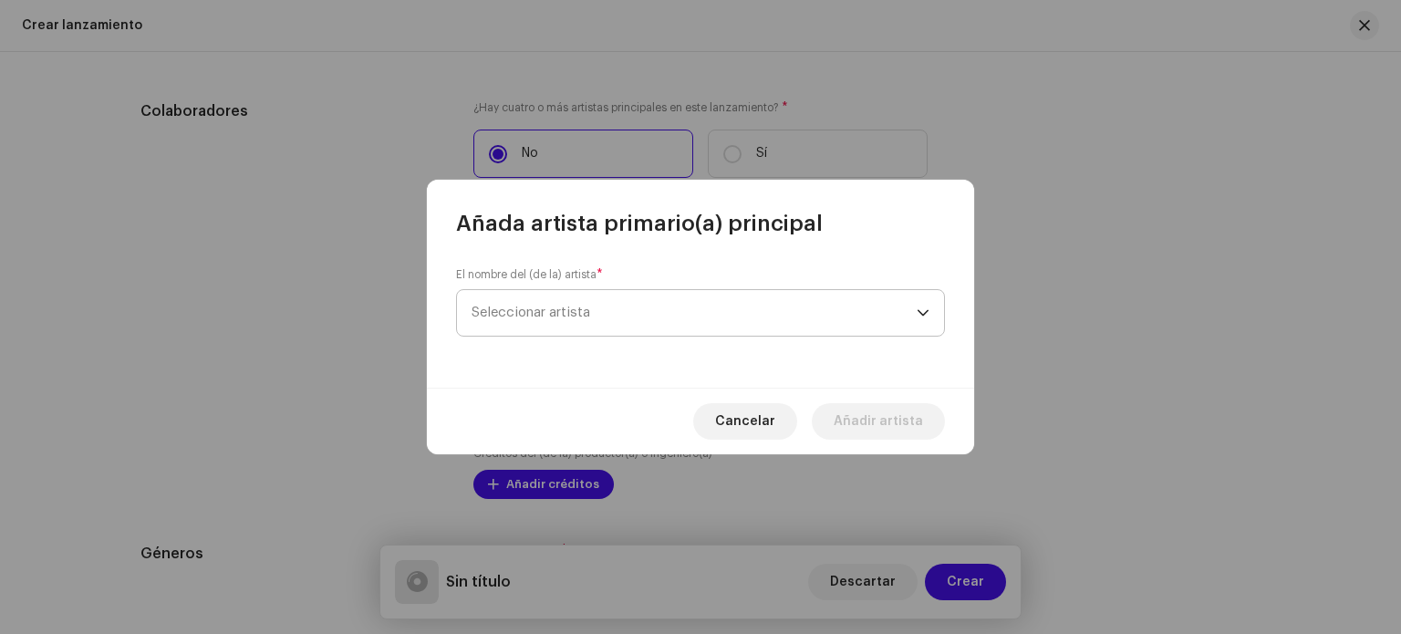
click at [652, 291] on span "Seleccionar artista" at bounding box center [694, 313] width 445 height 46
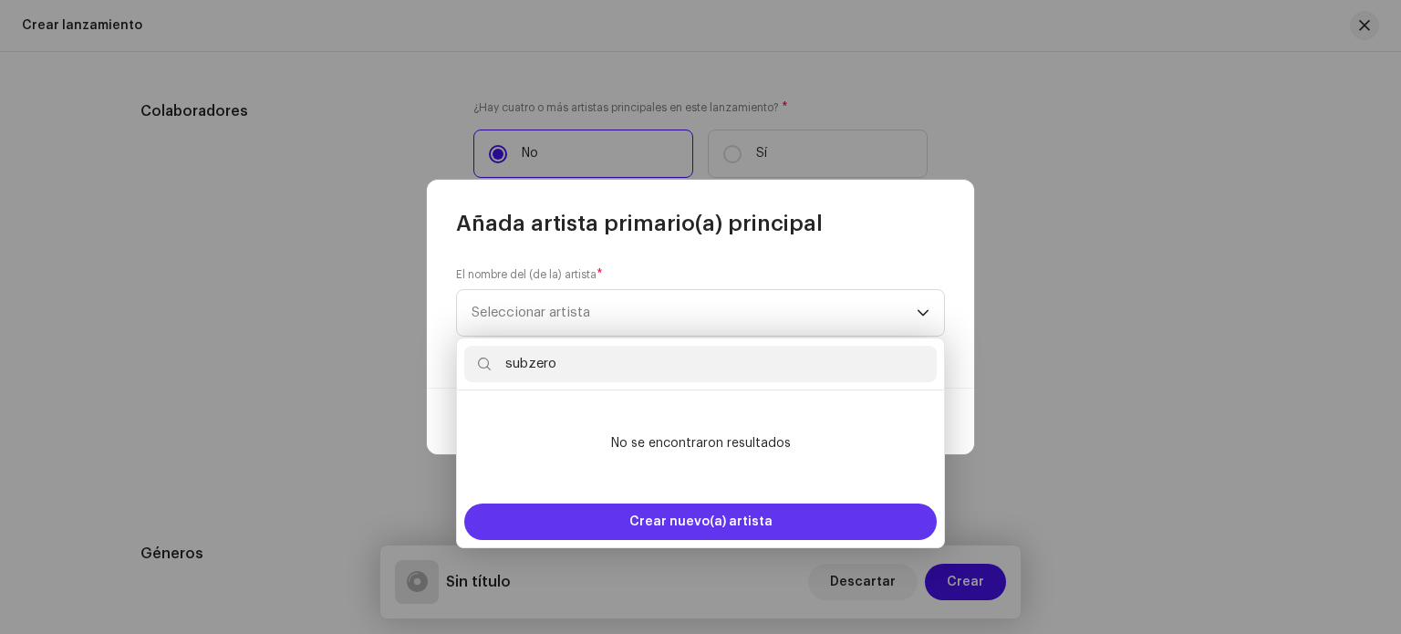
type input "subzero"
click at [623, 518] on div "Crear nuevo(a) artista" at bounding box center [700, 521] width 472 height 36
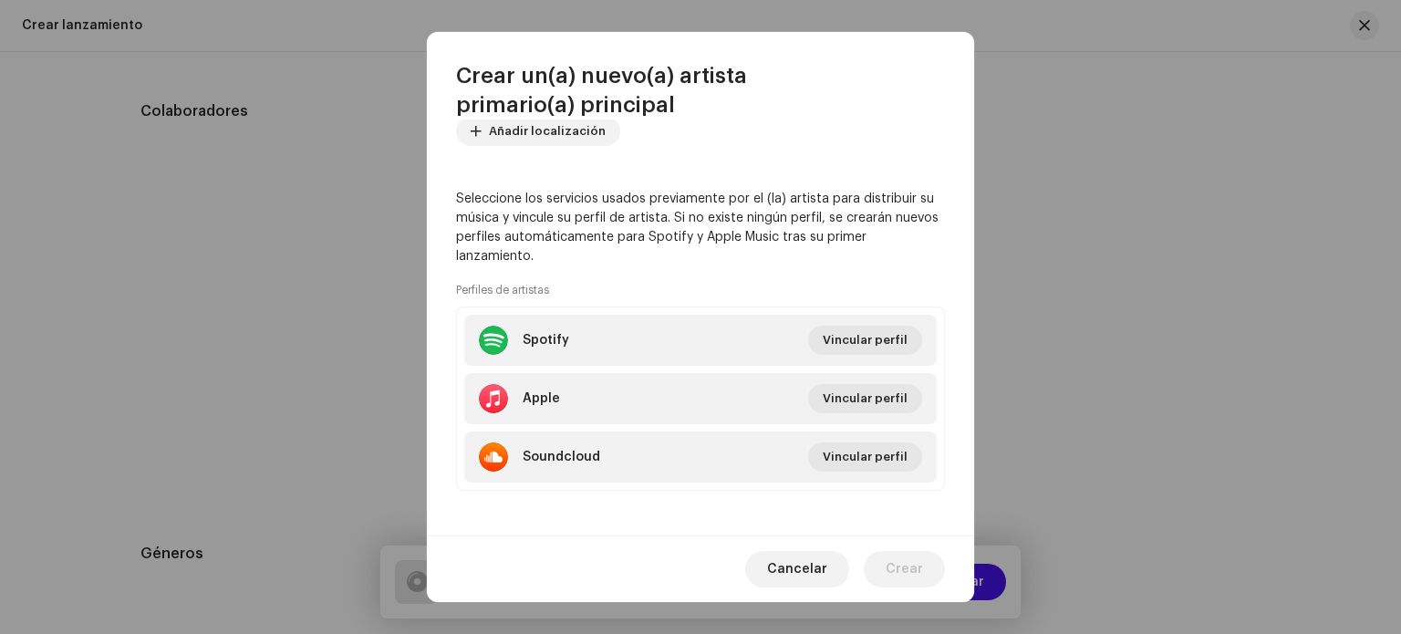
scroll to position [328, 0]
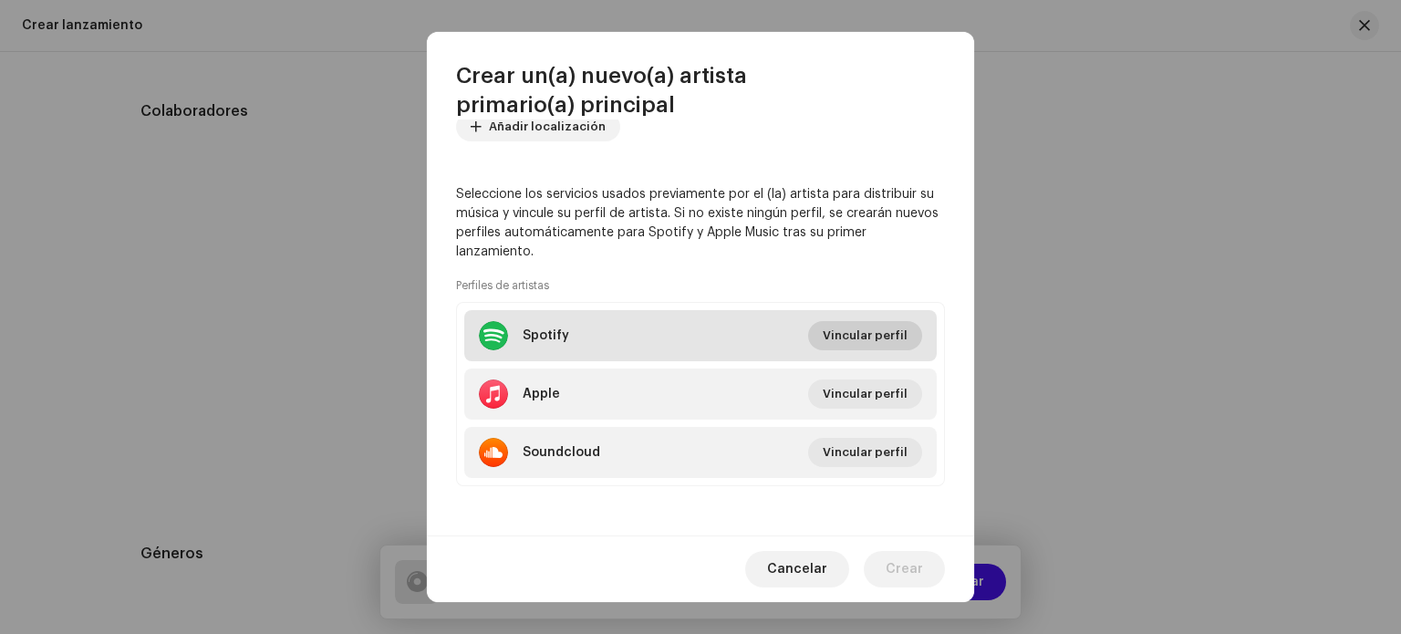
click at [896, 342] on span "Vincular perfil" at bounding box center [865, 335] width 85 height 36
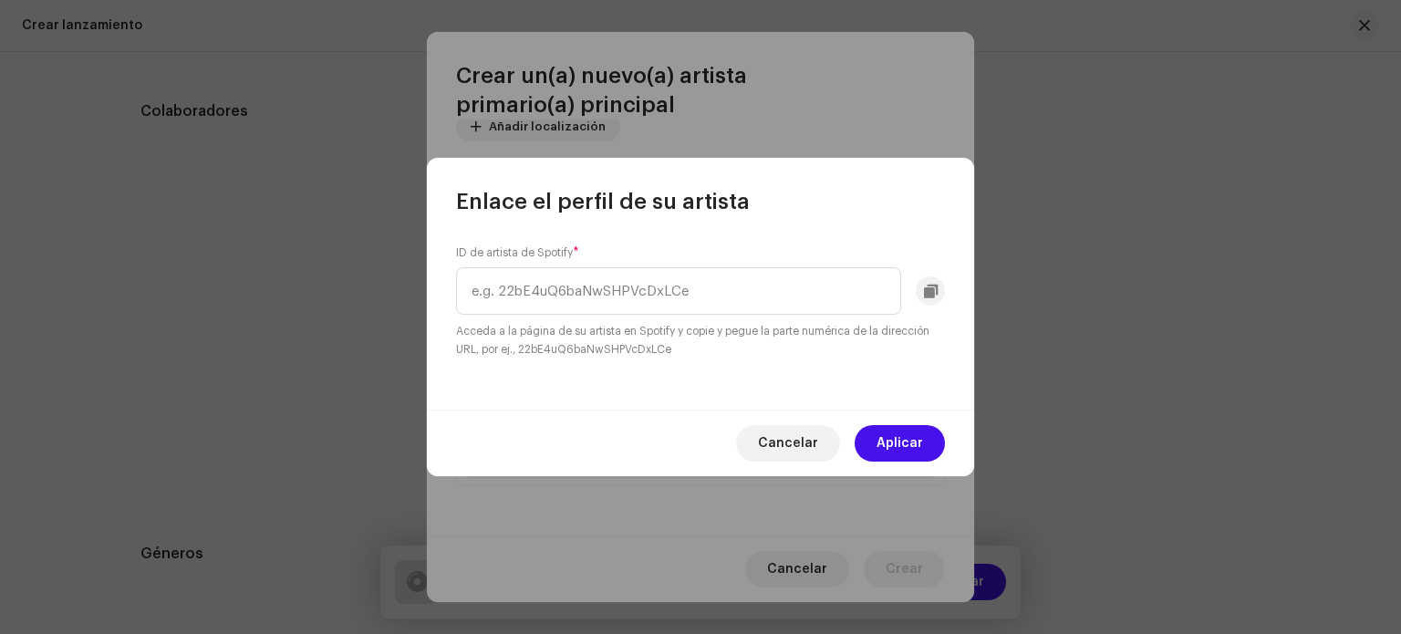
click at [788, 265] on div "ID de artista de Spotify * Acceda a la página de su artista en Spotify y copie …" at bounding box center [700, 301] width 489 height 113
click at [794, 437] on span "Cancelar" at bounding box center [788, 443] width 60 height 36
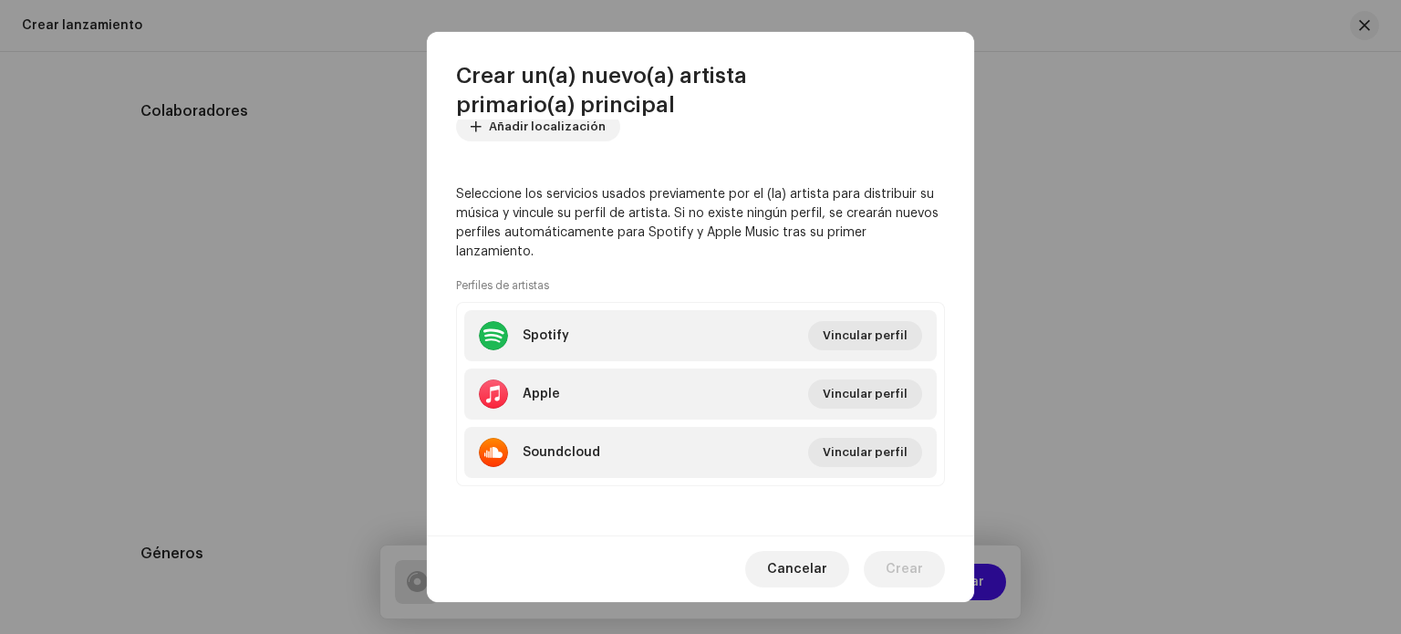
scroll to position [0, 0]
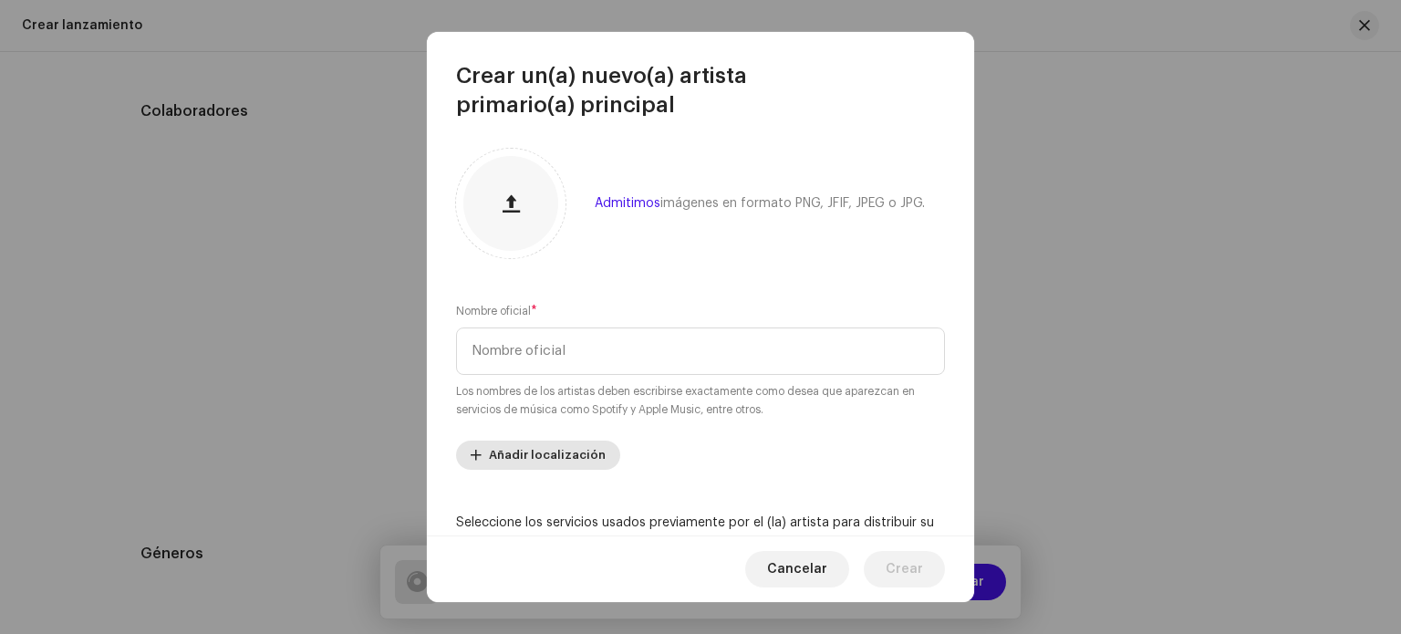
click at [575, 450] on span "Añadir localización" at bounding box center [547, 455] width 117 height 36
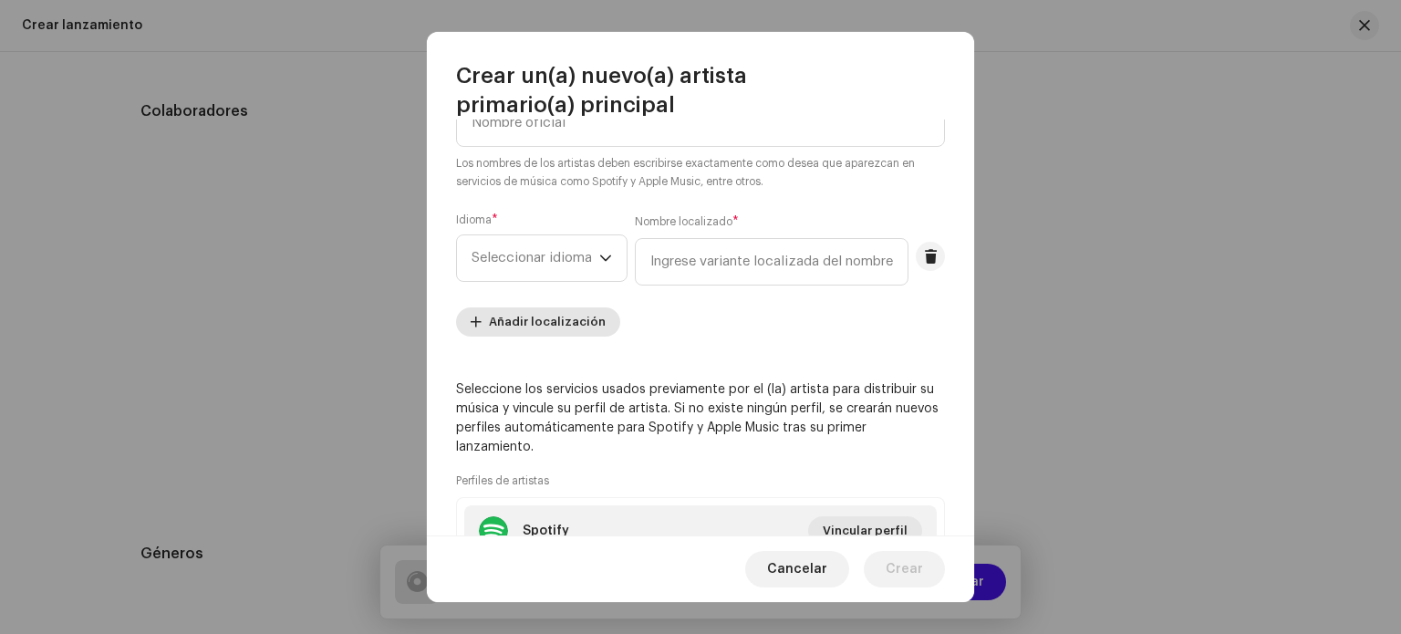
scroll to position [226, 0]
click at [928, 258] on span at bounding box center [931, 258] width 14 height 15
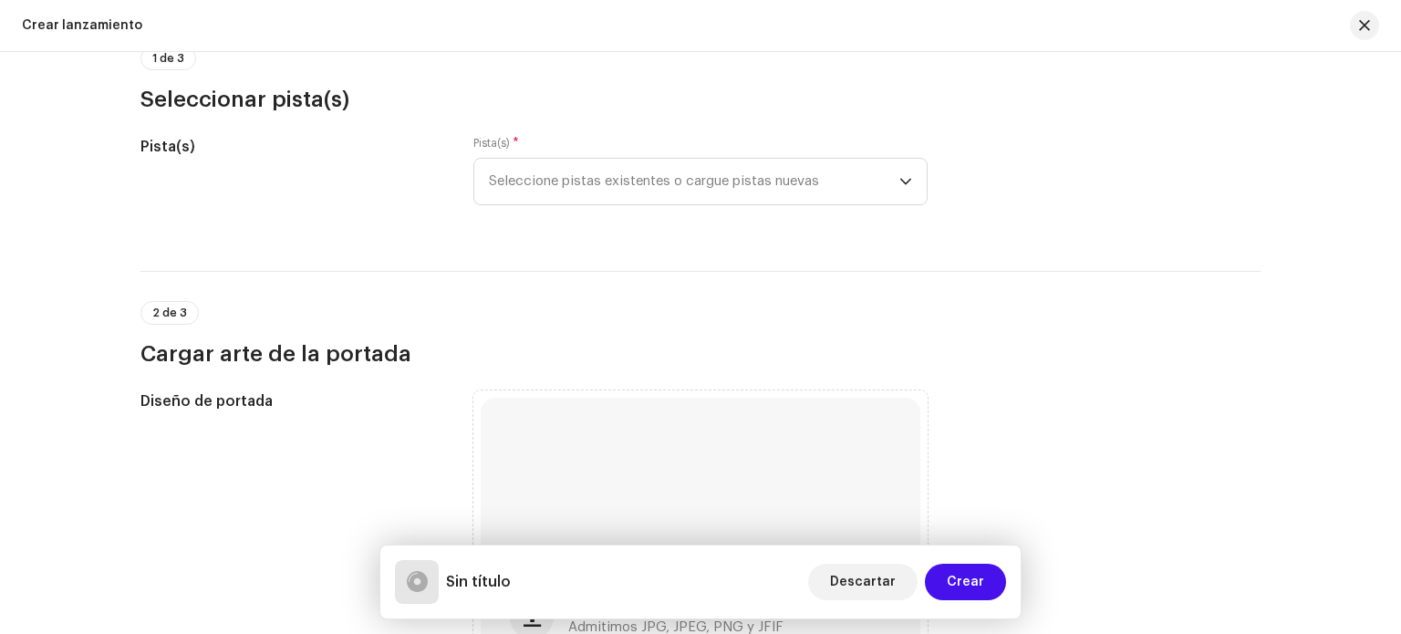
scroll to position [0, 0]
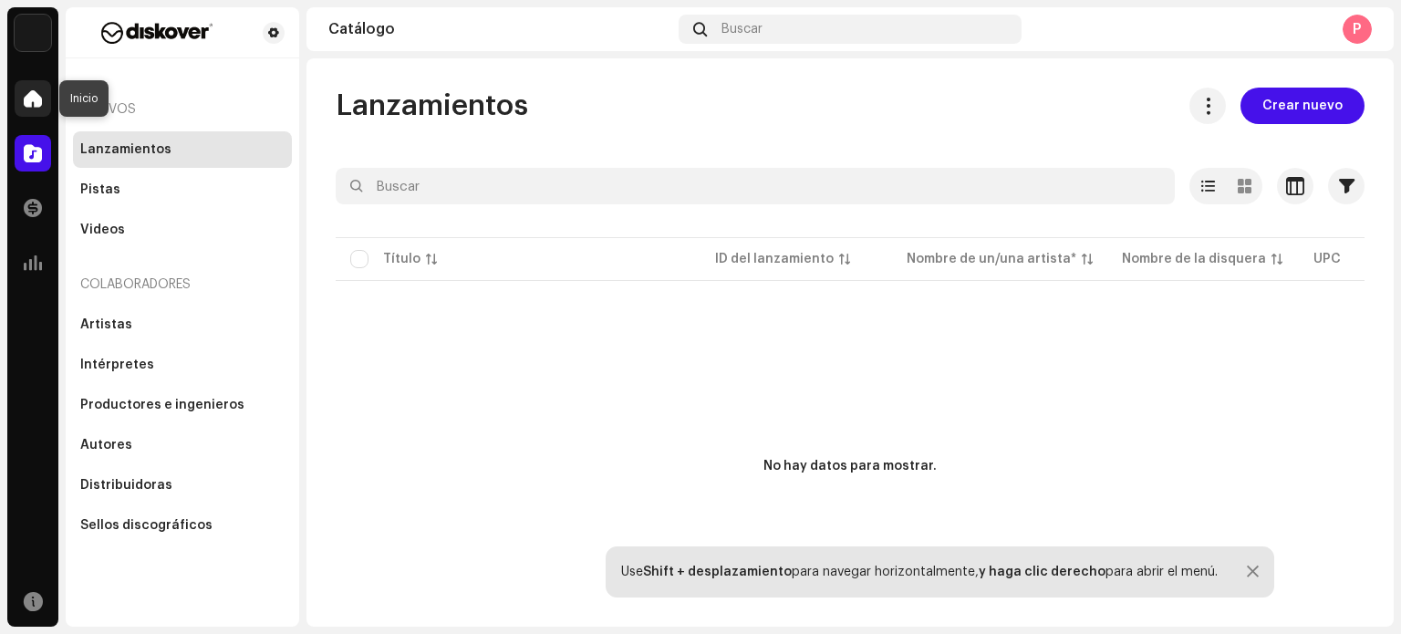
click at [40, 96] on span at bounding box center [33, 98] width 18 height 15
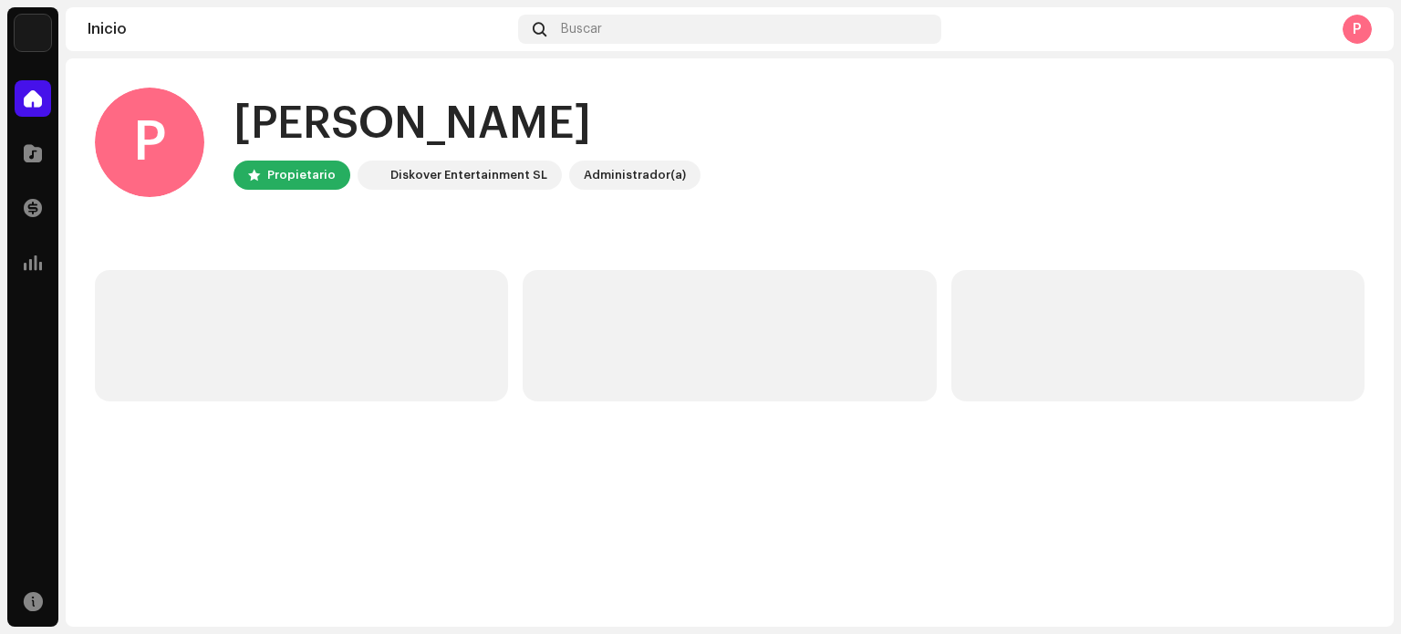
click at [482, 177] on div "Diskover Entertainment SL" at bounding box center [468, 175] width 157 height 22
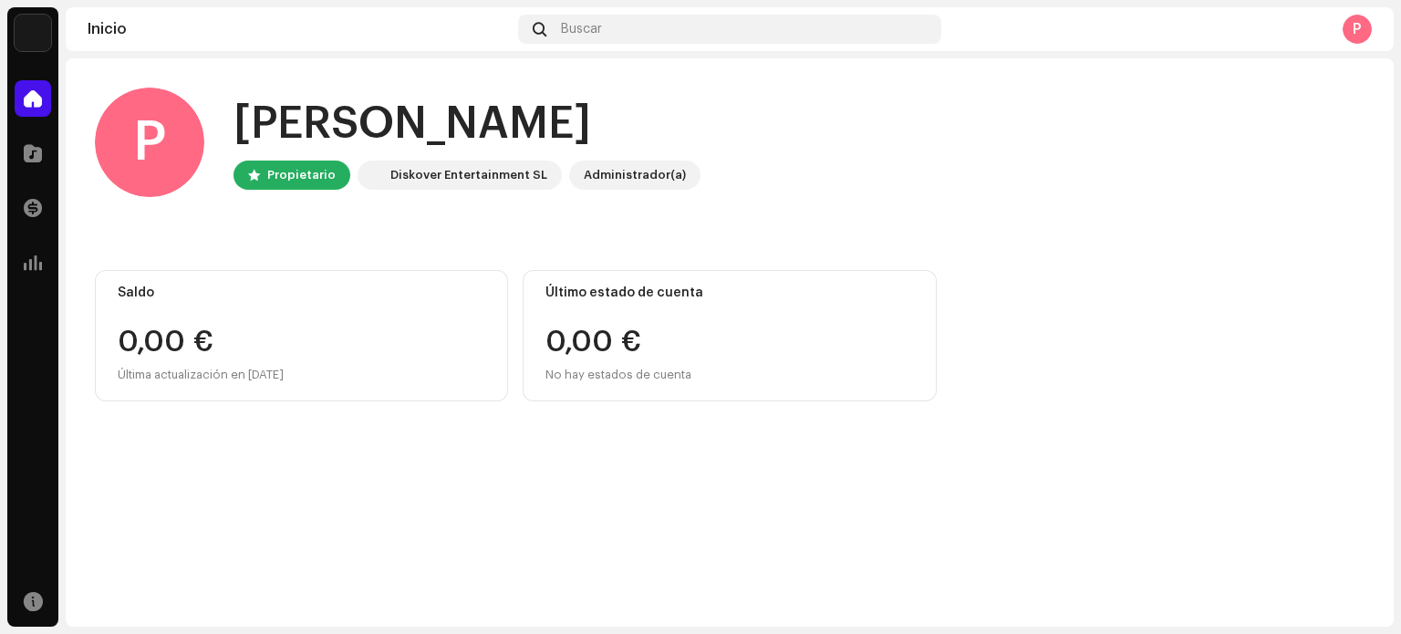
click at [277, 181] on div "Propietario" at bounding box center [301, 175] width 68 height 22
click at [192, 150] on div "P" at bounding box center [149, 142] width 109 height 109
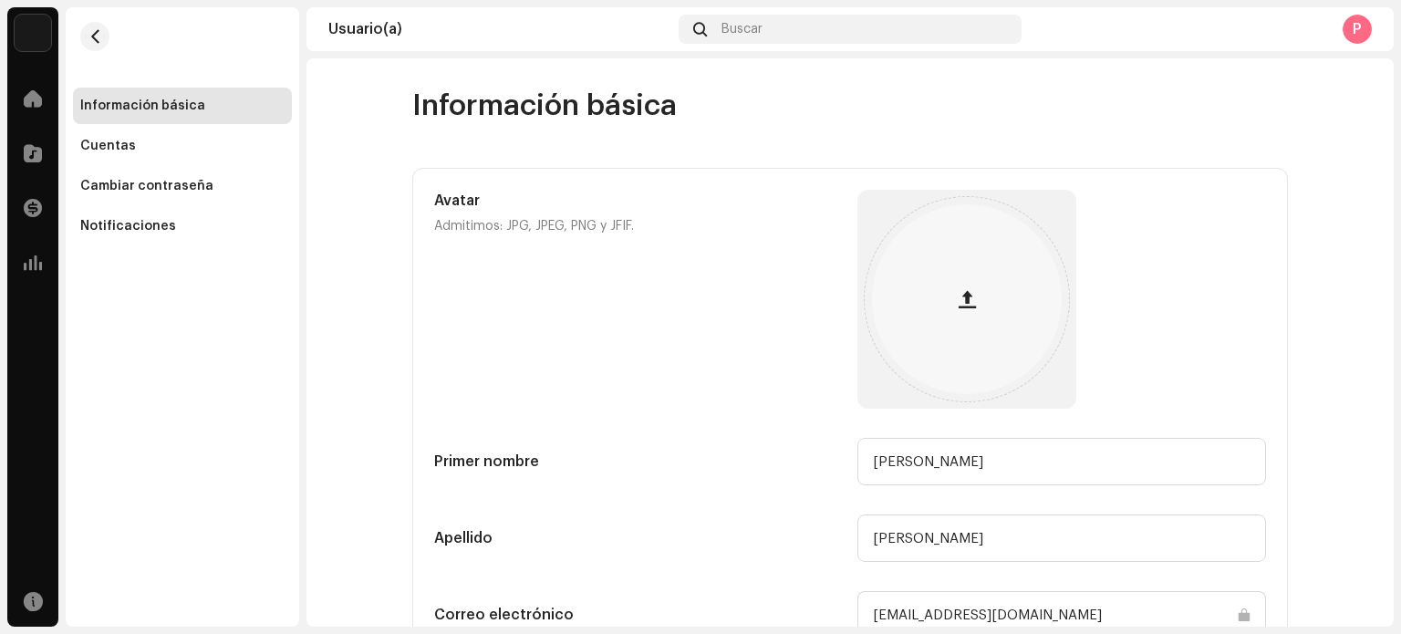
click at [192, 150] on div "Cuentas" at bounding box center [182, 146] width 204 height 15
